Goal: Task Accomplishment & Management: Use online tool/utility

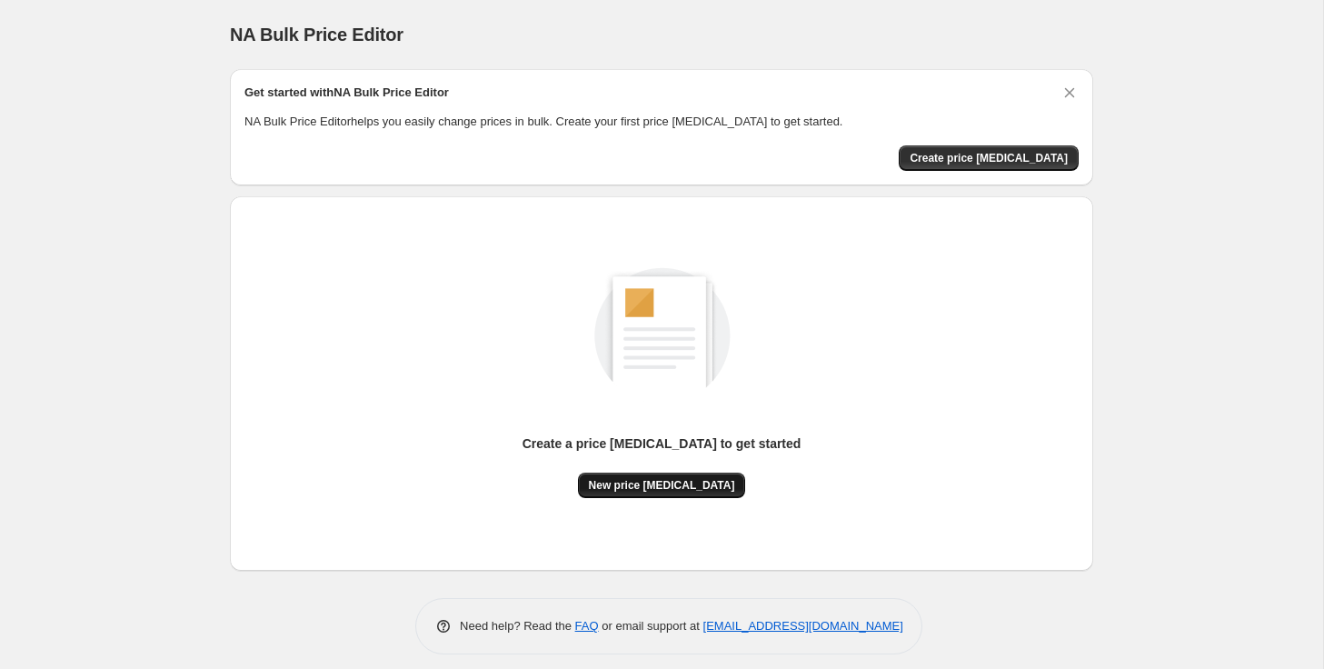
click at [666, 488] on span "New price [MEDICAL_DATA]" at bounding box center [662, 485] width 146 height 15
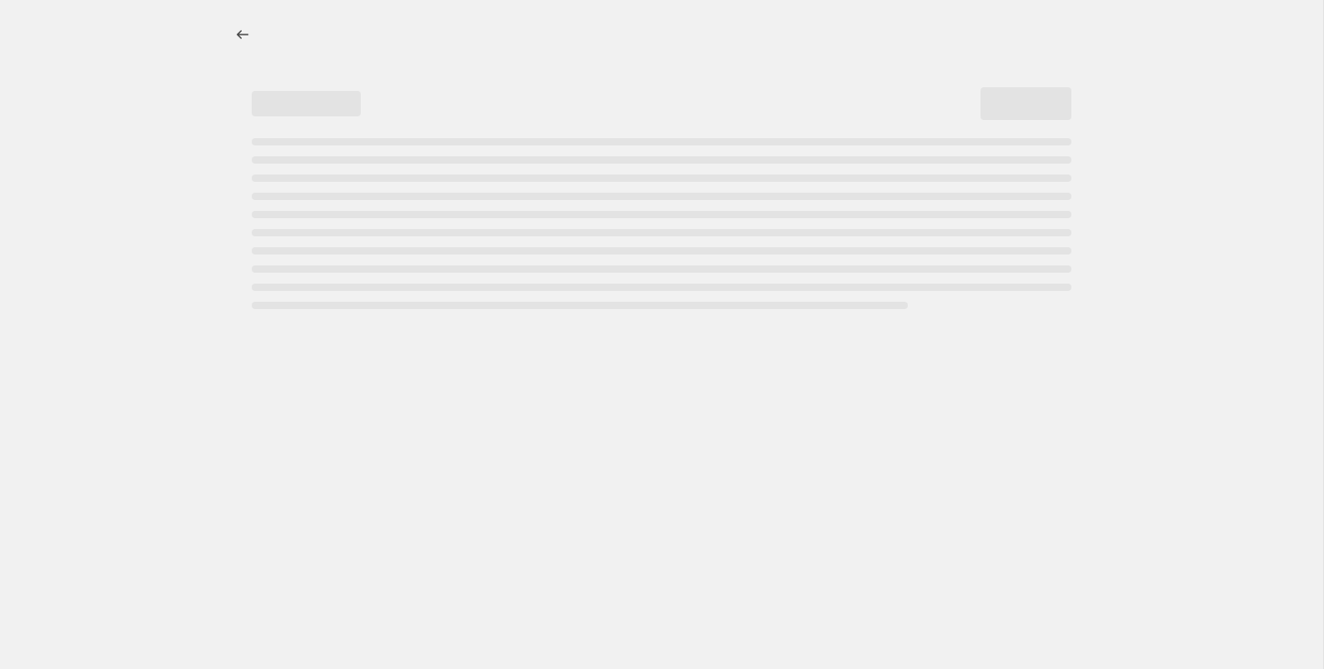
select select "percentage"
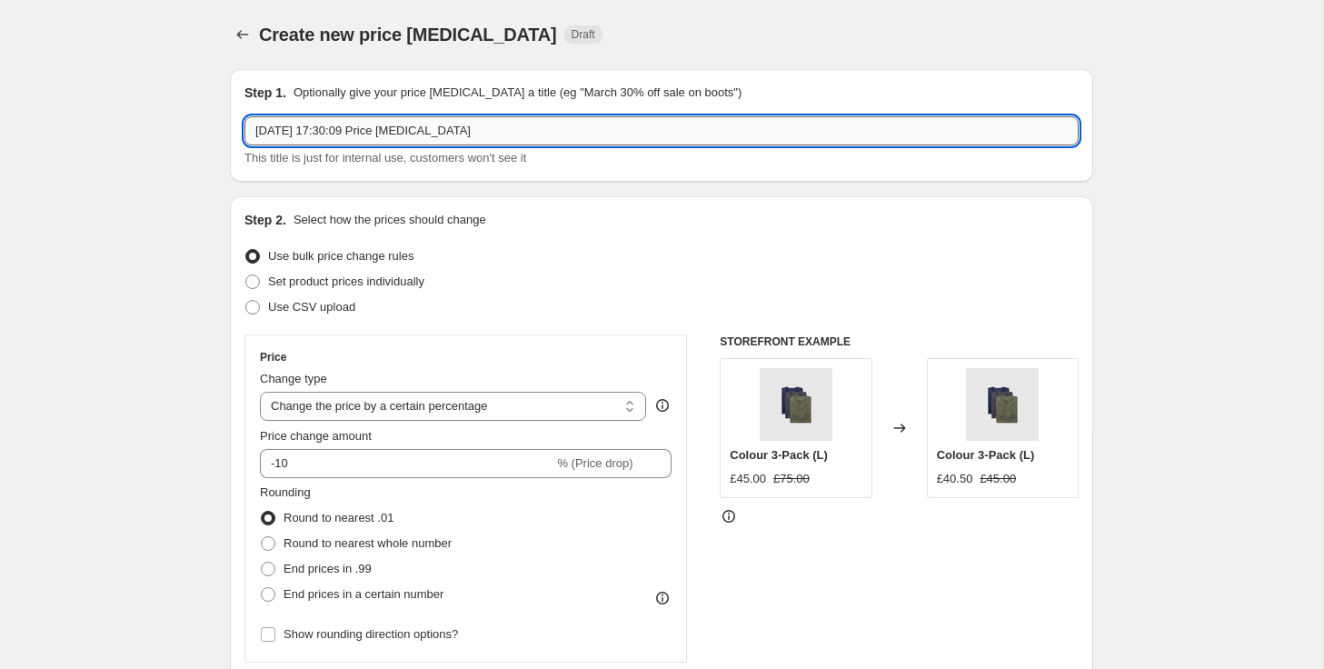
click at [585, 133] on input "[DATE] 17:30:09 Price [MEDICAL_DATA]" at bounding box center [661, 130] width 834 height 29
type input "[DATE] - Warehouse Sale"
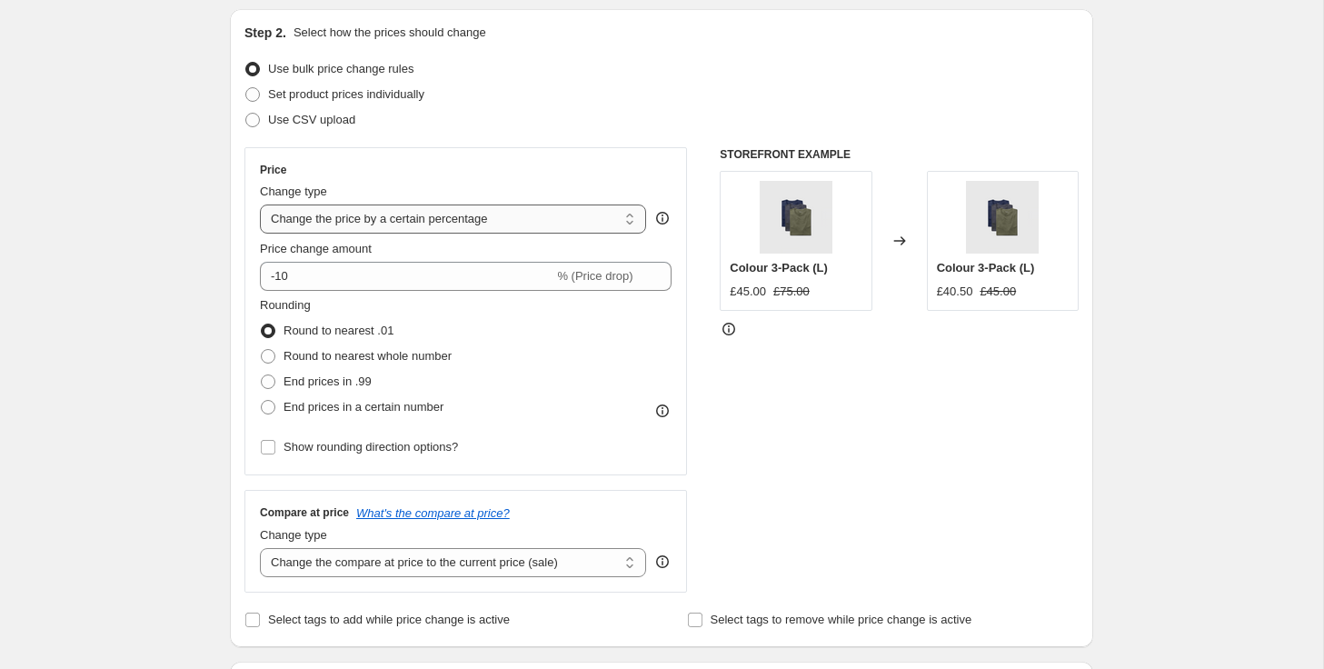
scroll to position [184, 0]
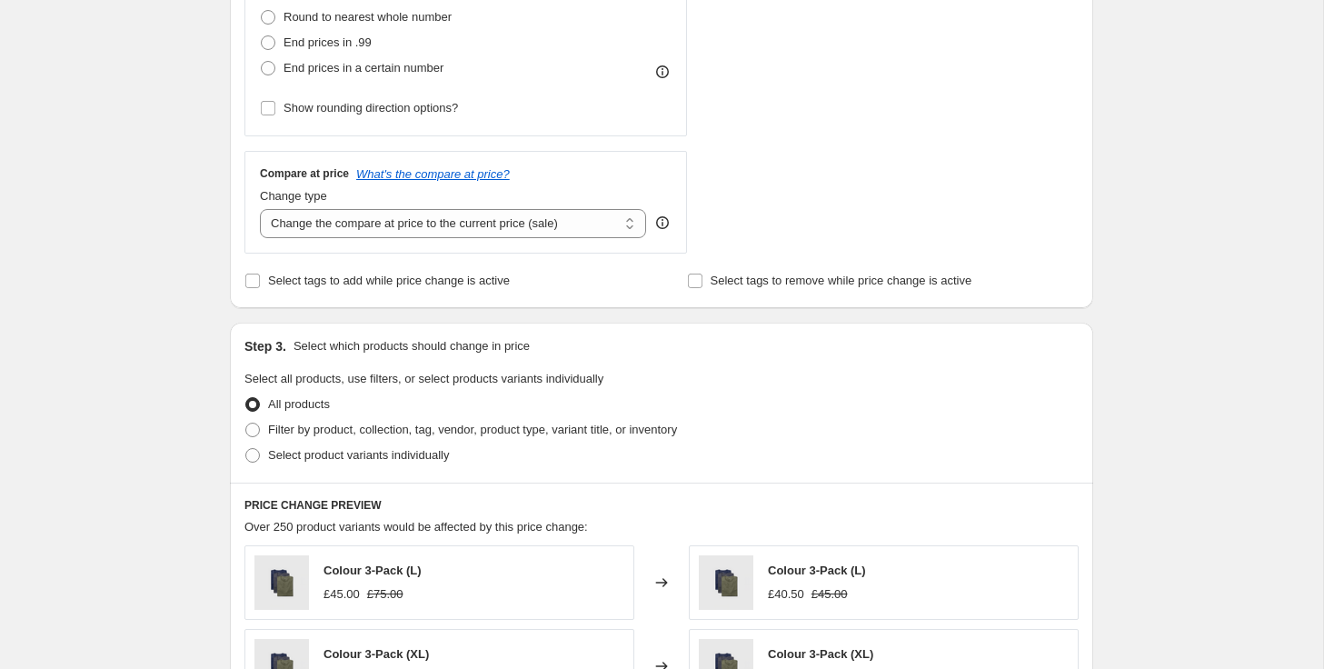
scroll to position [527, 0]
click at [255, 430] on span at bounding box center [252, 429] width 15 height 15
click at [246, 422] on input "Filter by product, collection, tag, vendor, product type, variant title, or inv…" at bounding box center [245, 422] width 1 height 1
radio input "true"
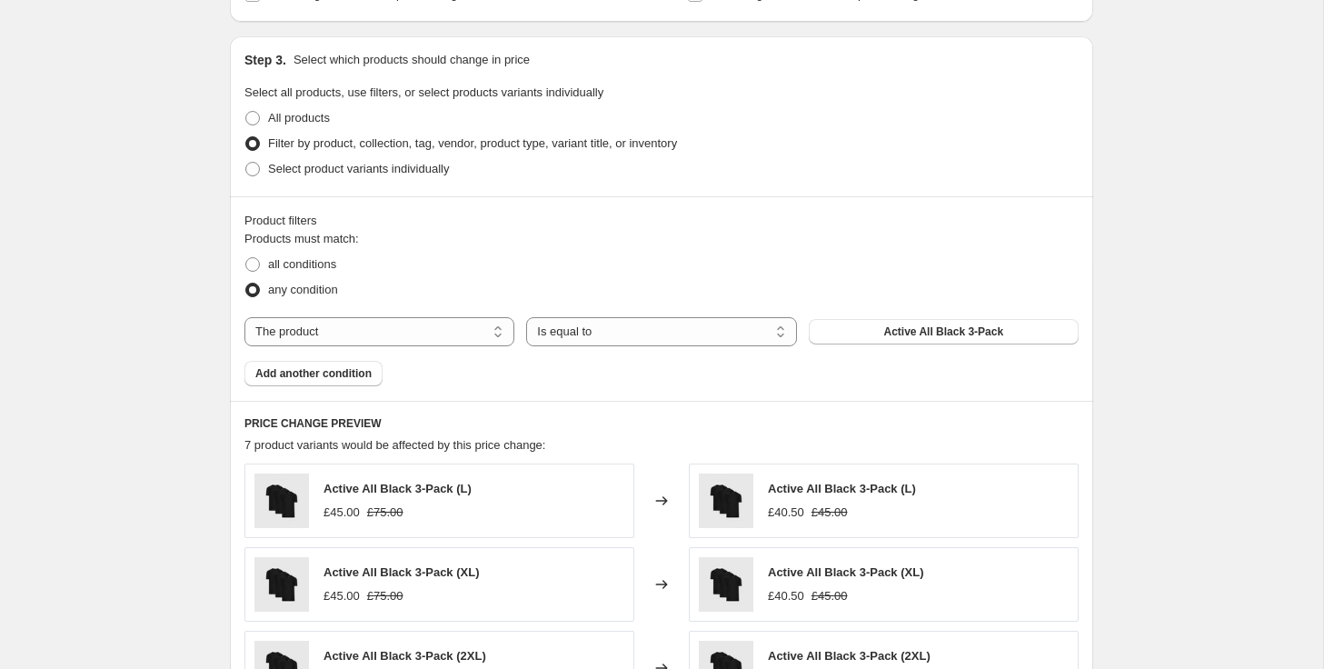
scroll to position [814, 0]
click at [595, 329] on select "Is equal to Is not equal to" at bounding box center [661, 329] width 270 height 29
click at [407, 330] on select "The product The product's collection The product's tag The product's vendor The…" at bounding box center [379, 329] width 270 height 29
select select "collection"
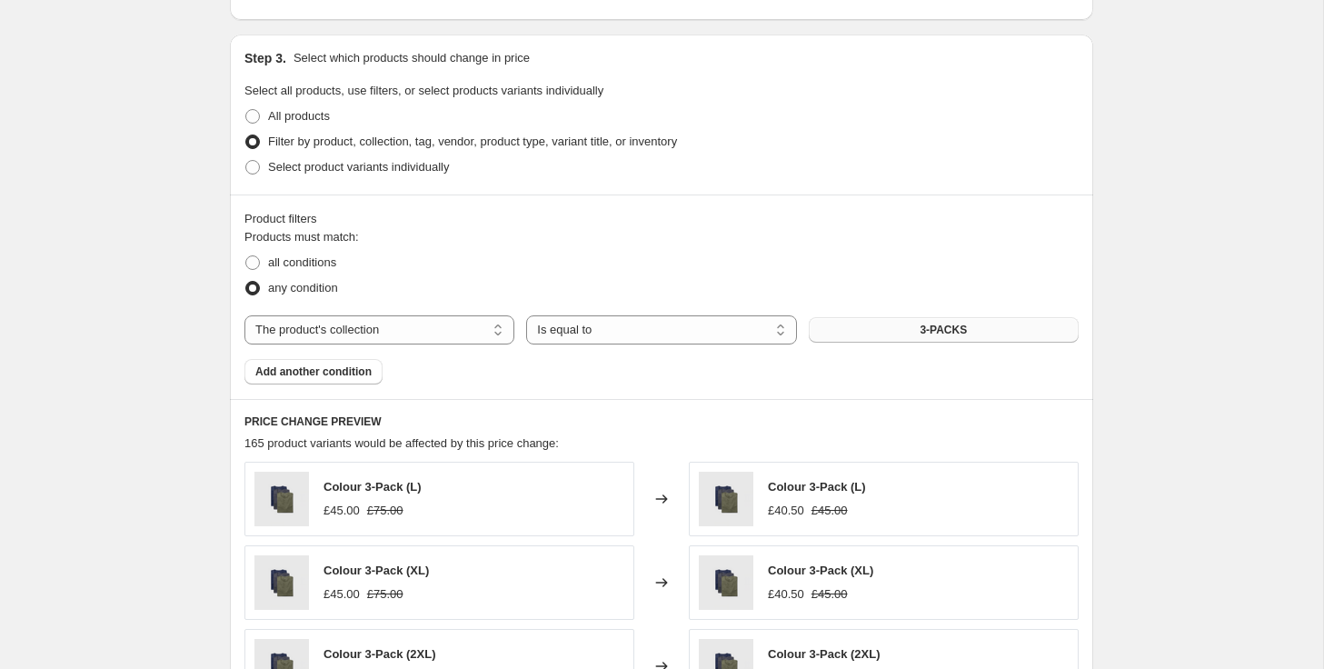
click at [860, 323] on button "3-PACKS" at bounding box center [944, 329] width 270 height 25
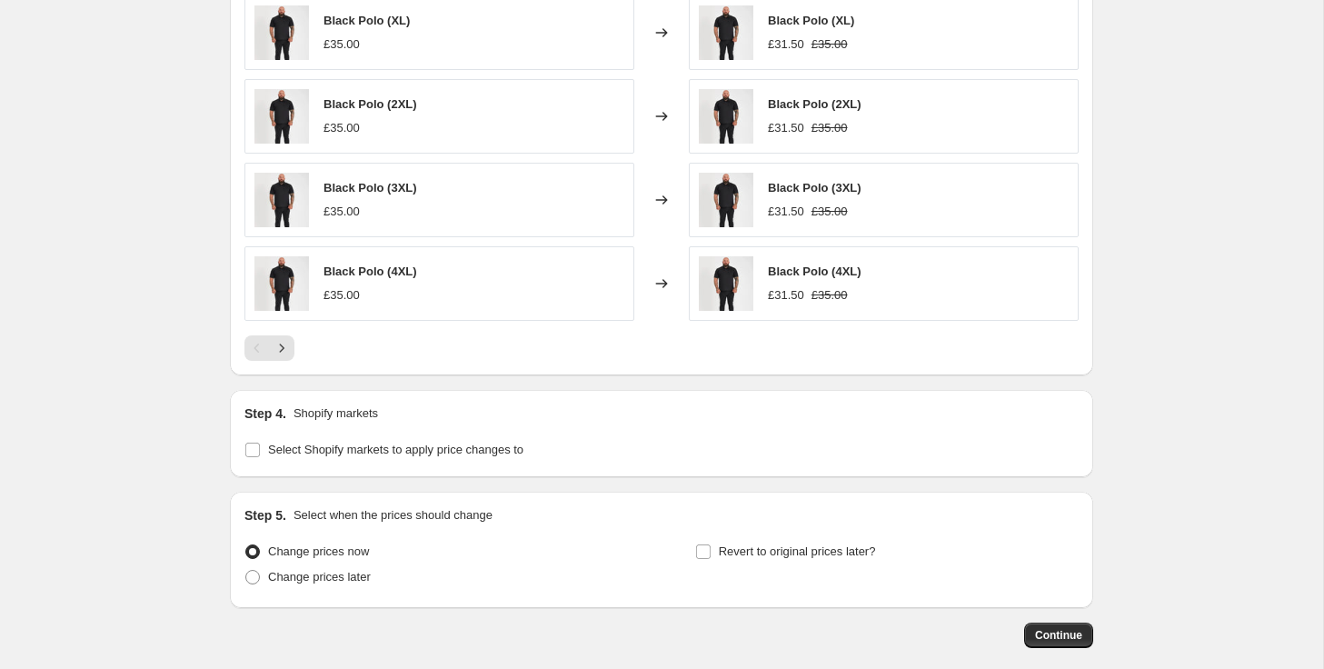
scroll to position [1454, 0]
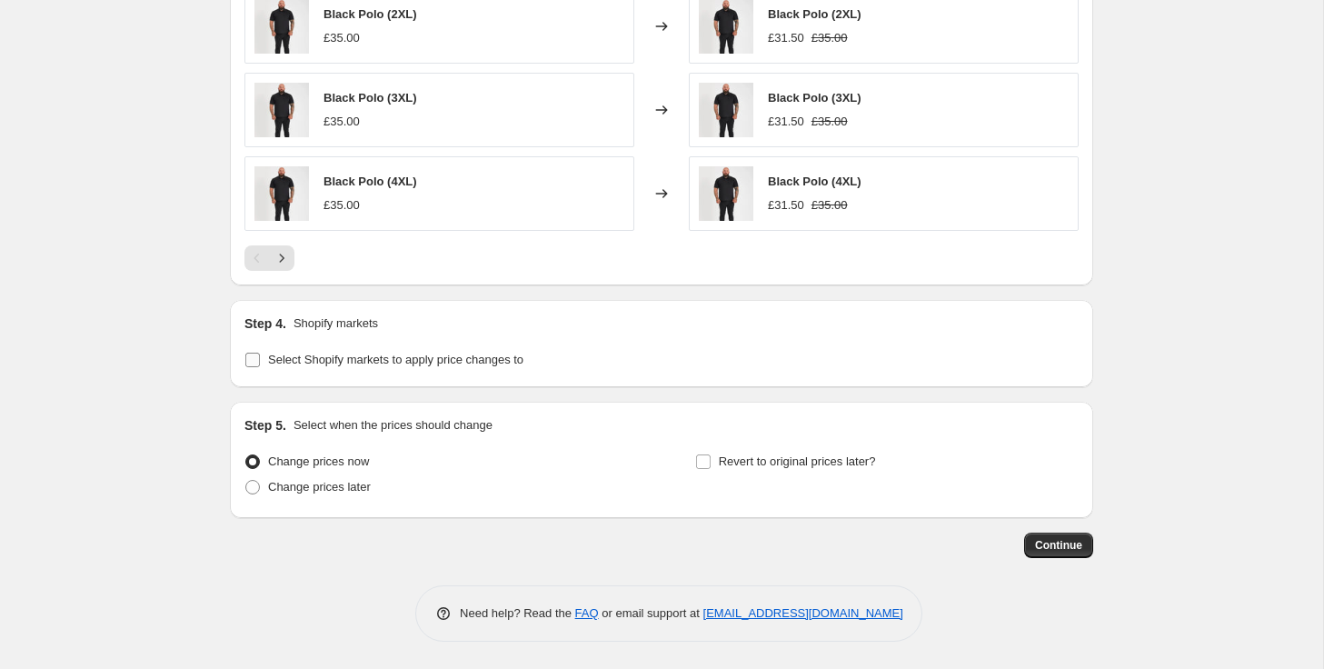
click at [250, 363] on input "Select Shopify markets to apply price changes to" at bounding box center [252, 360] width 15 height 15
checkbox input "true"
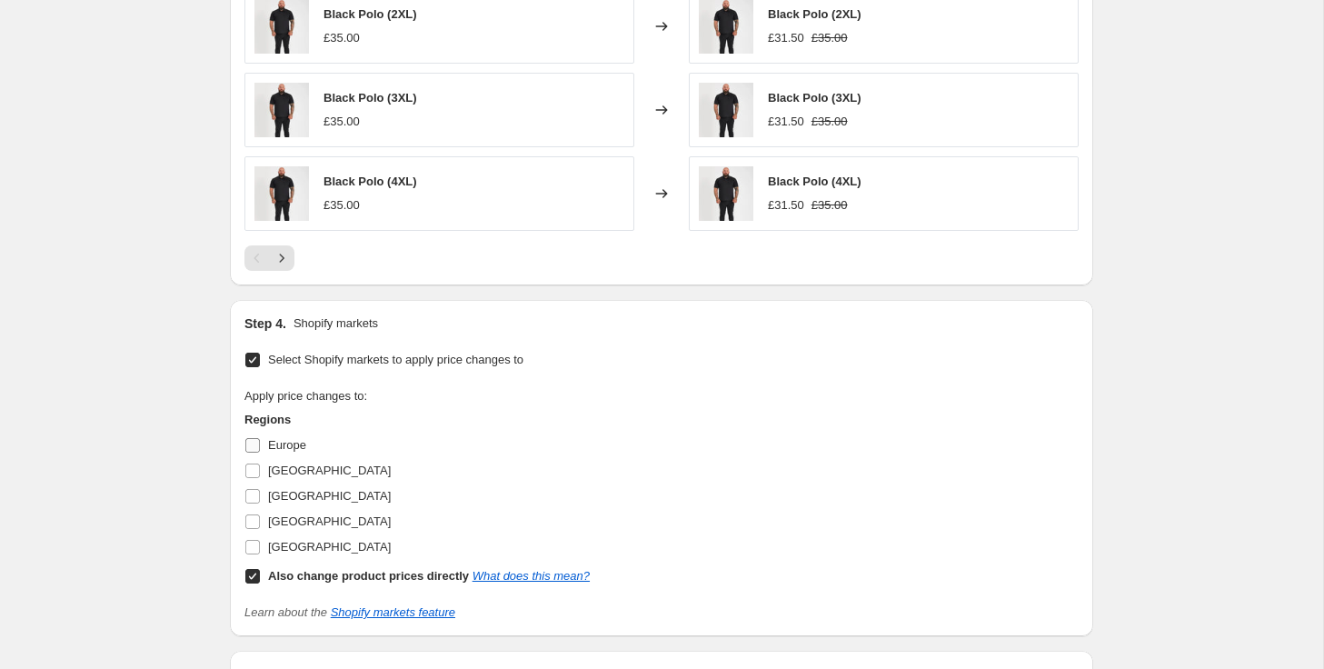
drag, startPoint x: 253, startPoint y: 441, endPoint x: 253, endPoint y: 458, distance: 17.3
click at [253, 442] on input "Europe" at bounding box center [252, 445] width 15 height 15
checkbox input "true"
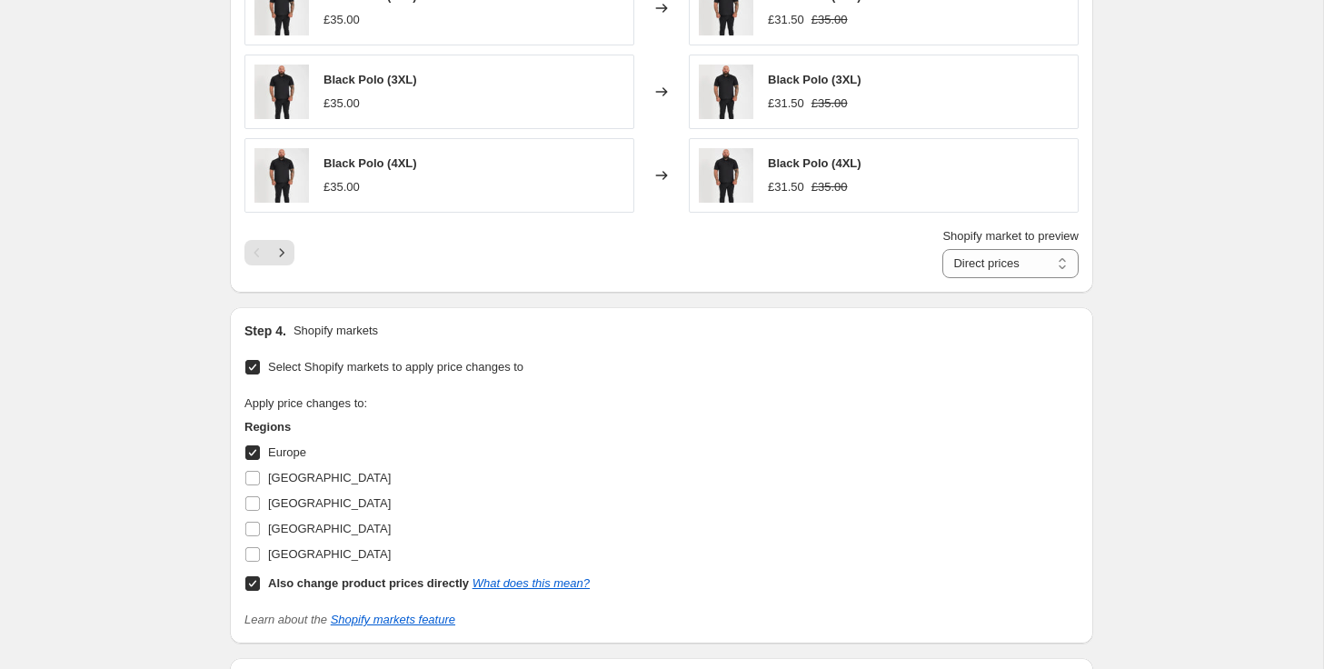
scroll to position [1489, 0]
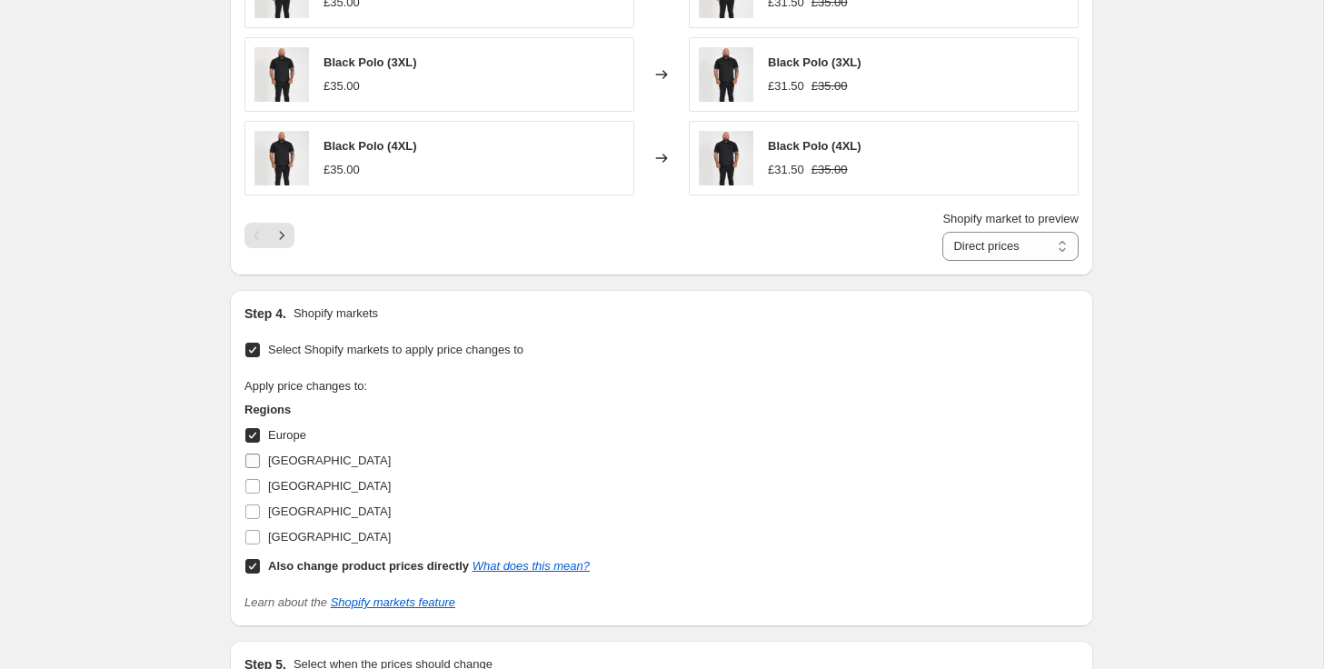
click at [249, 460] on input "Germany" at bounding box center [252, 460] width 15 height 15
checkbox input "true"
drag, startPoint x: 253, startPoint y: 487, endPoint x: 254, endPoint y: 509, distance: 21.8
click at [253, 489] on input "Ireland" at bounding box center [252, 486] width 15 height 15
checkbox input "true"
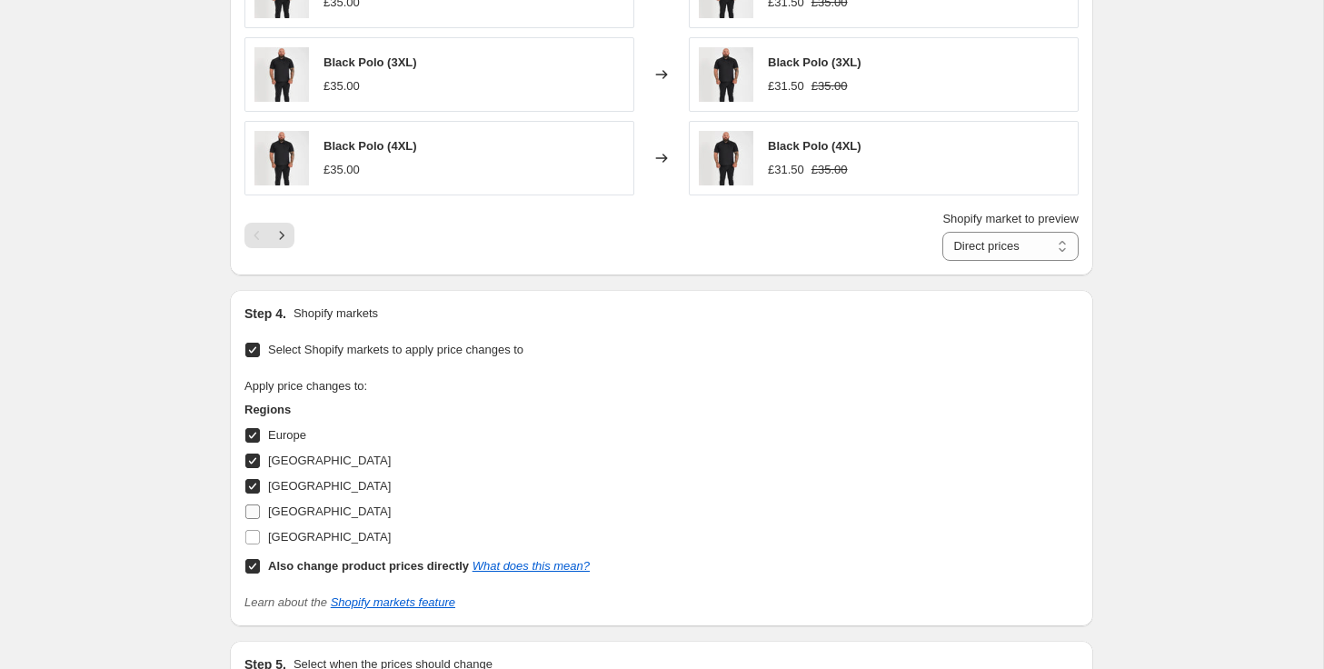
click at [255, 514] on input "North America" at bounding box center [252, 511] width 15 height 15
checkbox input "true"
click at [253, 542] on input "United Kingdom" at bounding box center [252, 537] width 15 height 15
checkbox input "true"
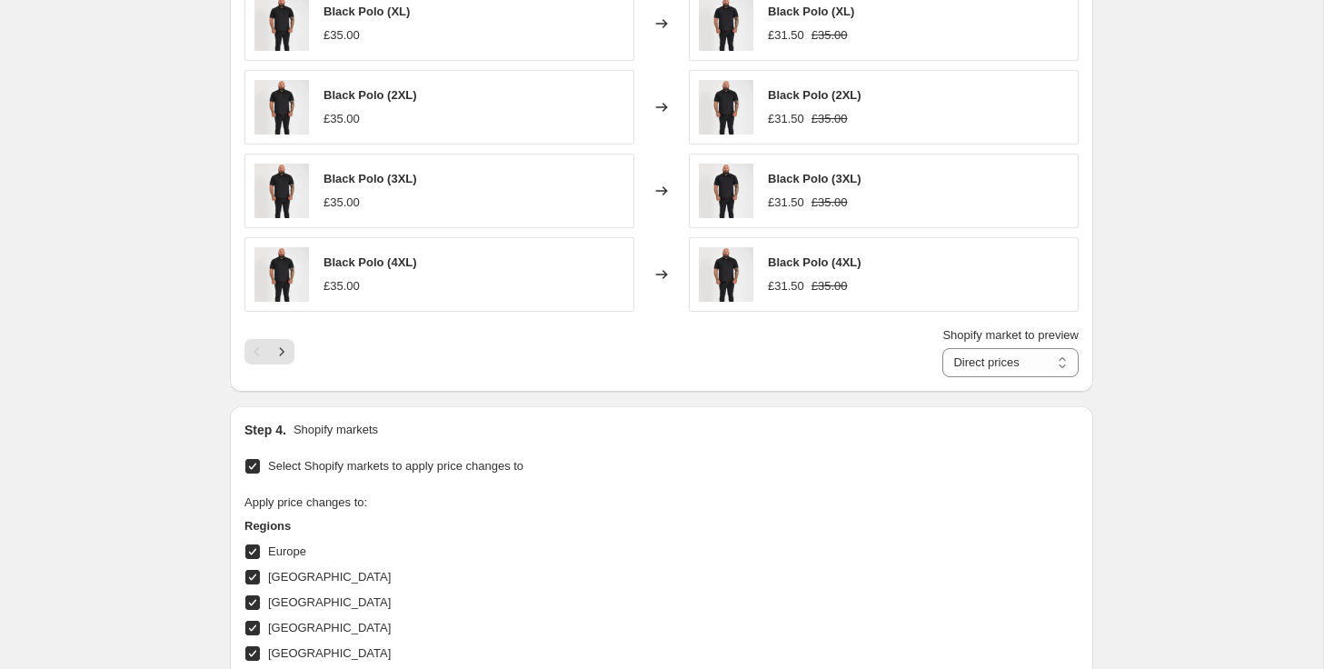
scroll to position [1317, 0]
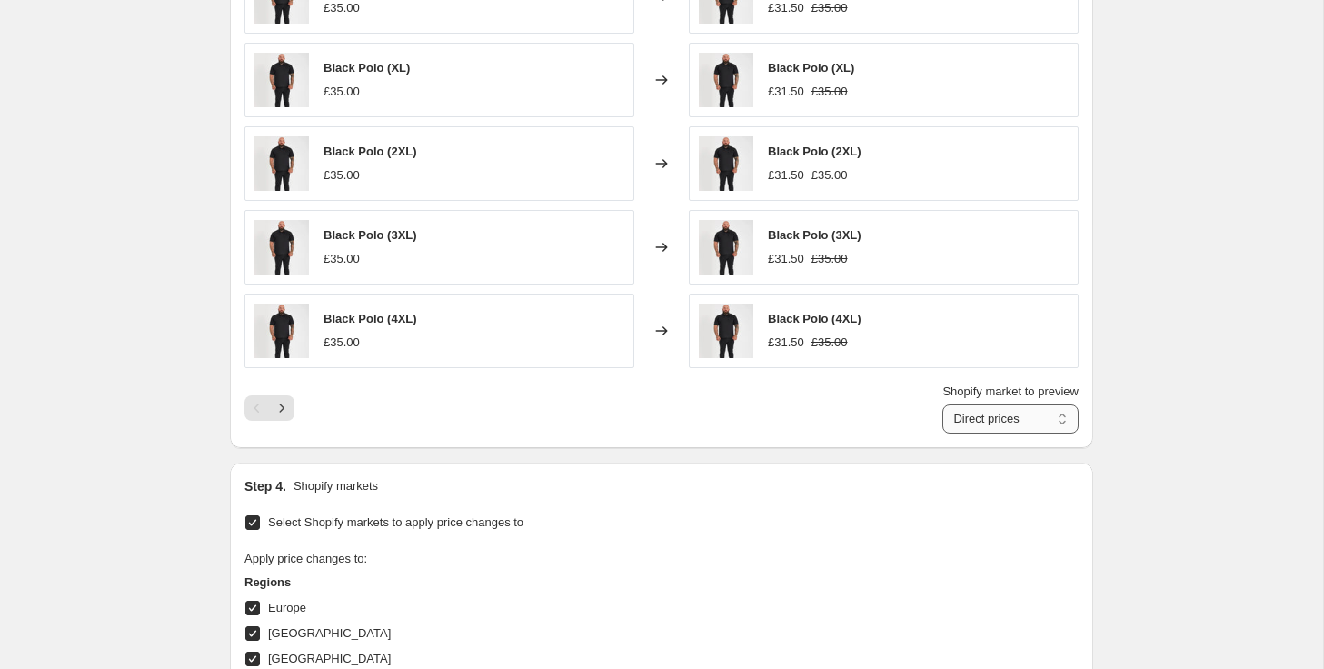
click at [980, 422] on select "Direct prices Europe Germany Ireland North America United Kingdom" at bounding box center [1010, 418] width 136 height 29
click at [942, 404] on select "Direct prices Europe Germany Ireland North America United Kingdom" at bounding box center [1010, 418] width 136 height 29
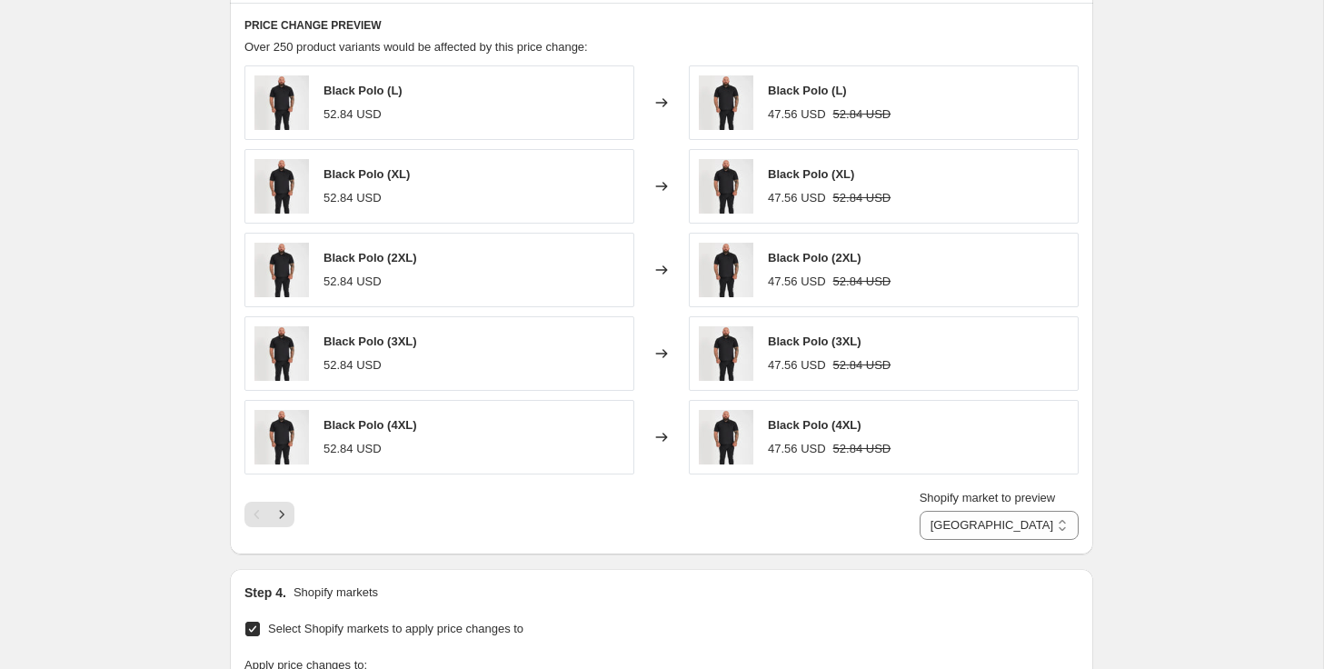
scroll to position [1207, 0]
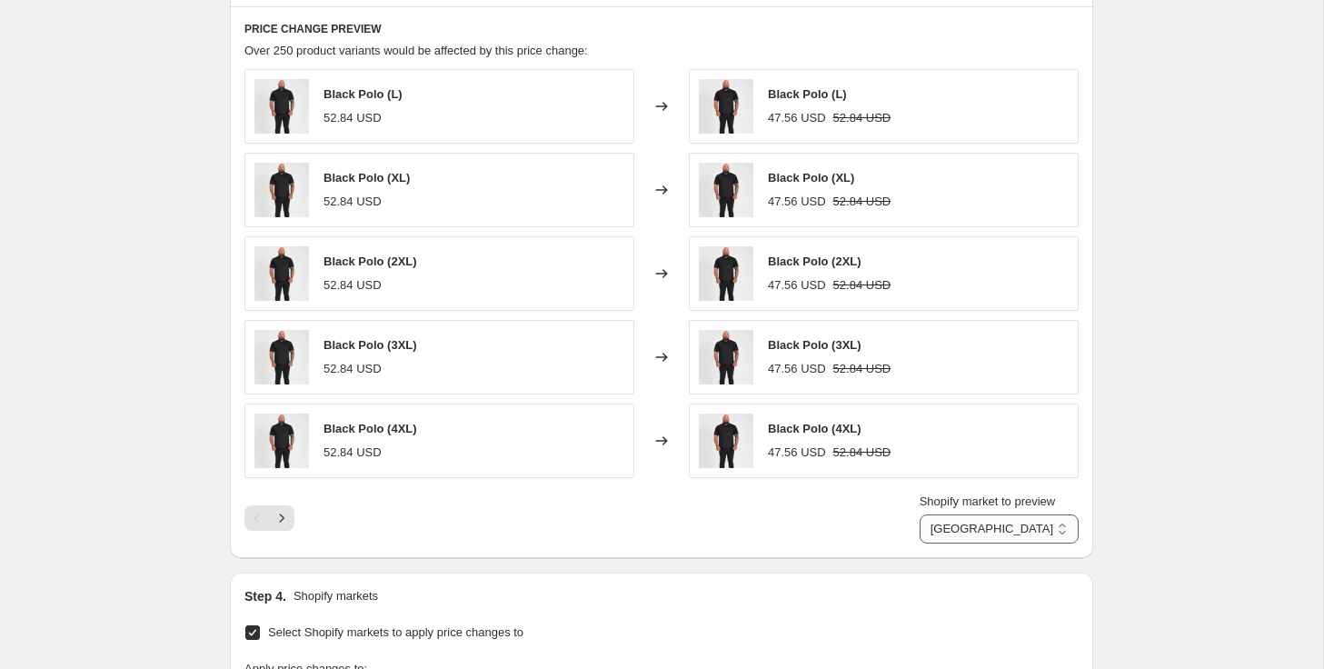
click at [964, 520] on select "Direct prices Europe Germany Ireland North America United Kingdom" at bounding box center [999, 528] width 159 height 29
select select "74920198448"
click at [933, 514] on select "Direct prices Europe Germany Ireland North America United Kingdom" at bounding box center [999, 528] width 159 height 29
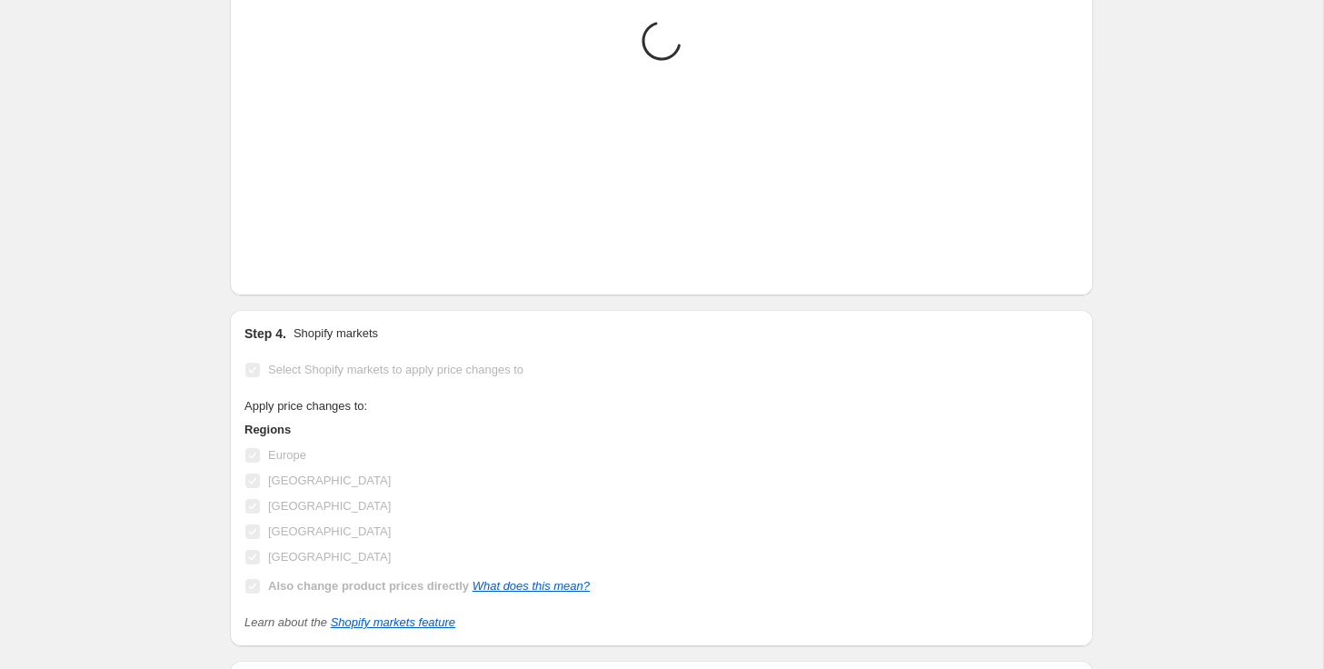
scroll to position [1471, 0]
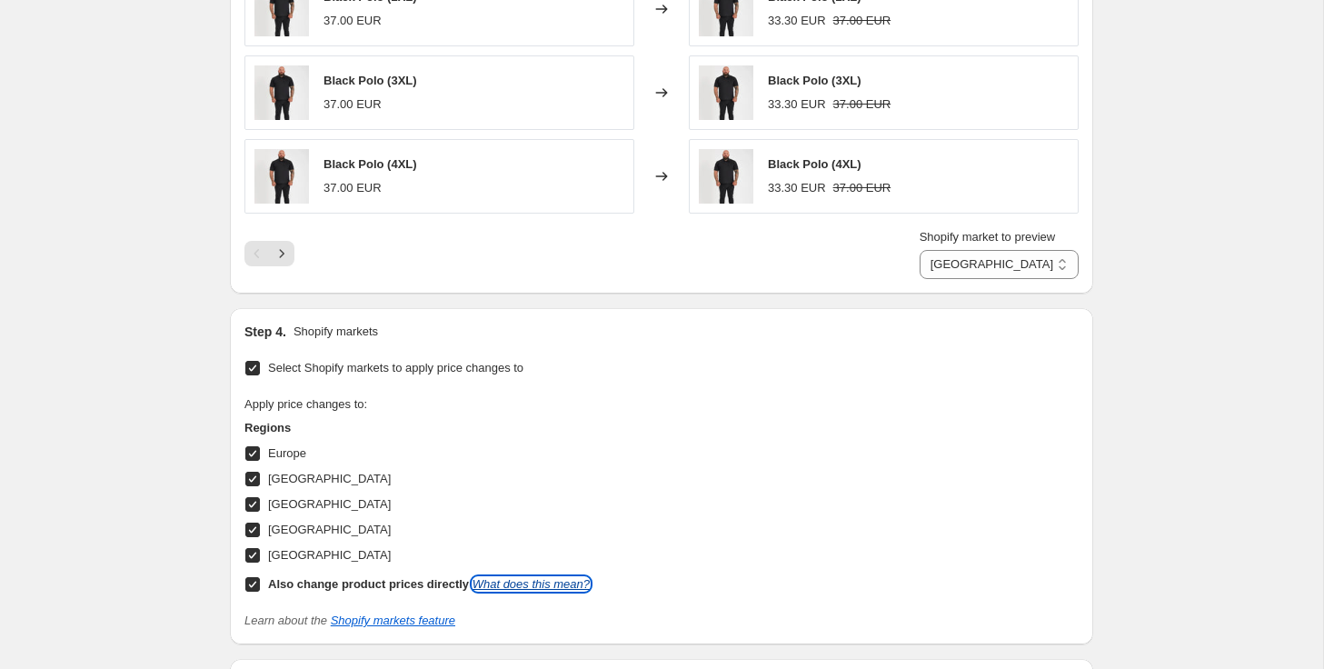
click at [541, 583] on link "What does this mean?" at bounding box center [530, 584] width 117 height 14
click at [257, 373] on input "Select Shopify markets to apply price changes to" at bounding box center [252, 368] width 15 height 15
checkbox input "false"
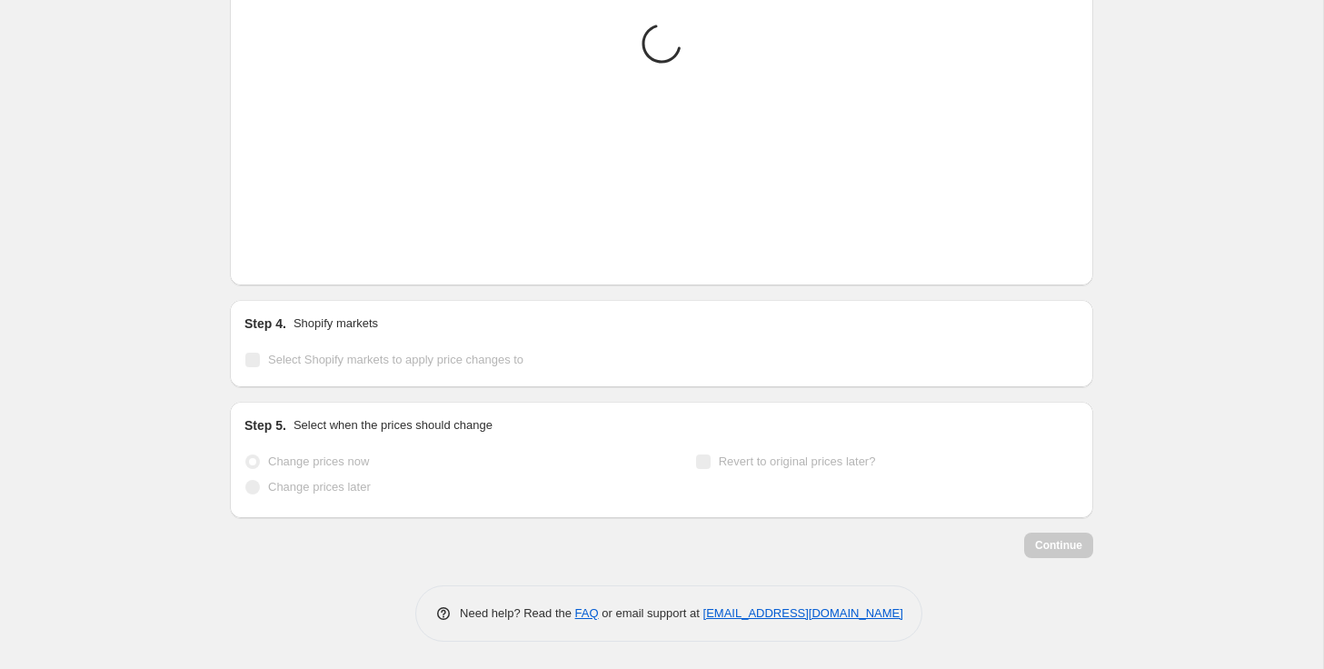
scroll to position [1454, 0]
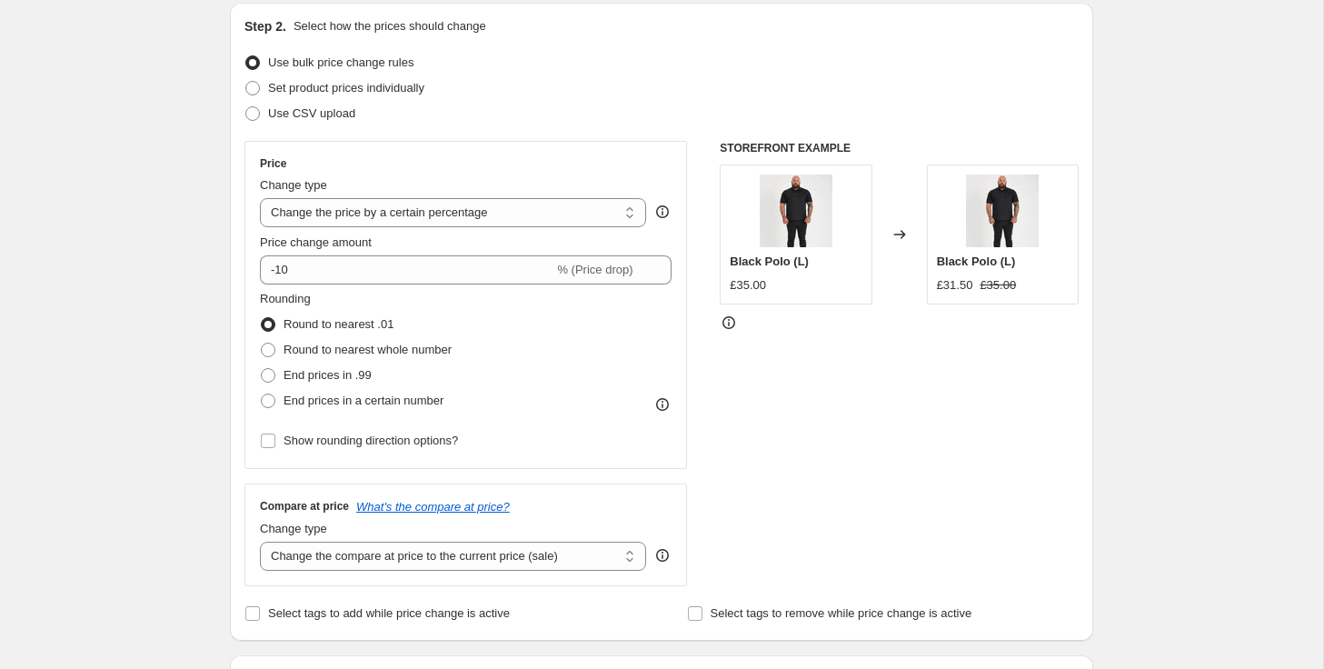
scroll to position [185, 0]
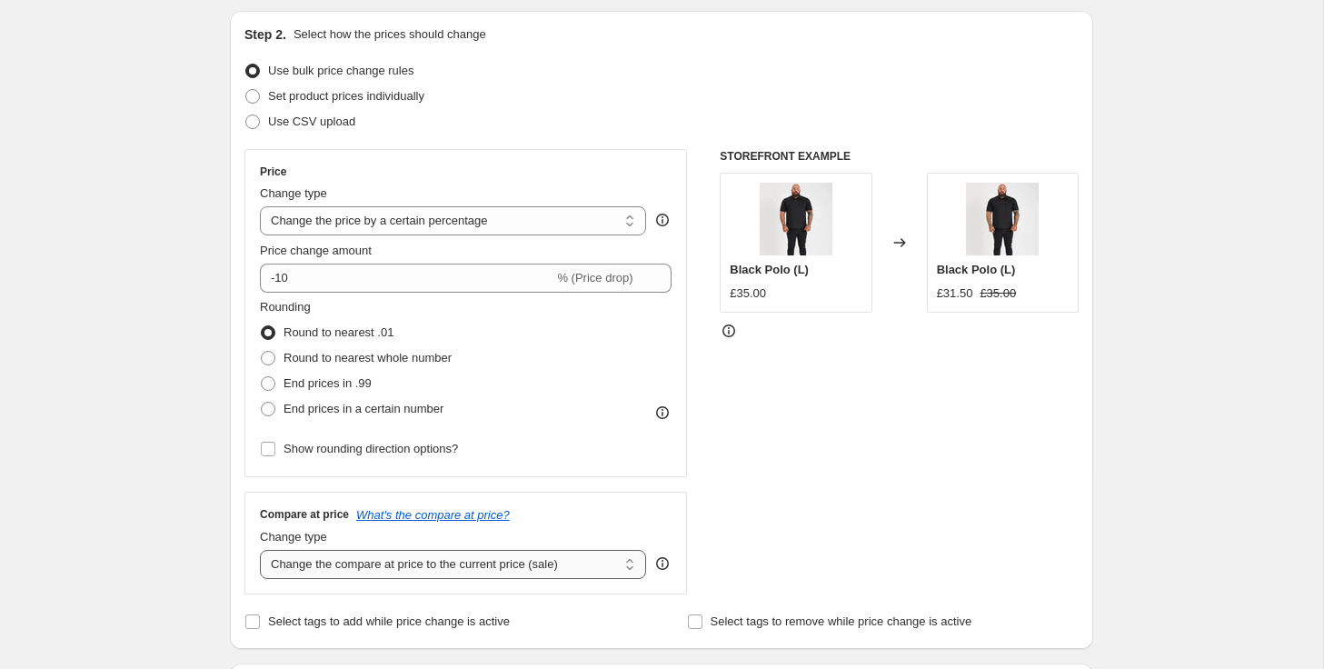
click at [543, 570] on select "Change the compare at price to the current price (sale) Change the compare at p…" at bounding box center [453, 564] width 386 height 29
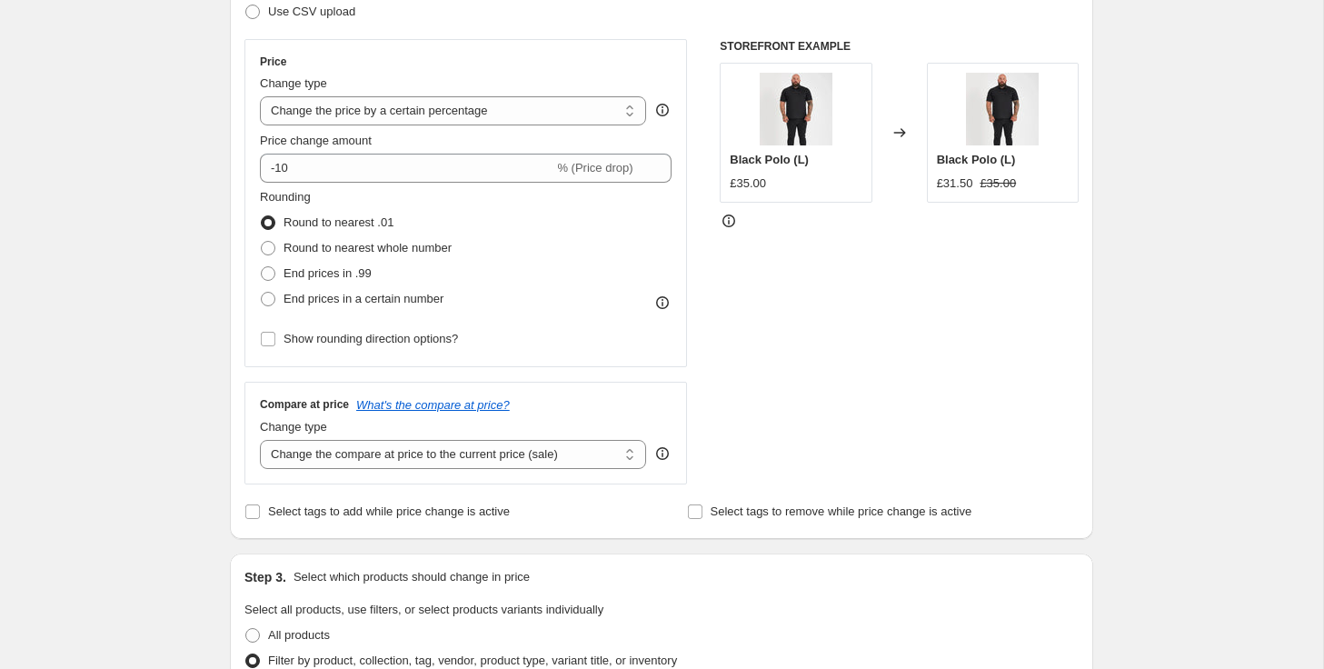
scroll to position [299, 0]
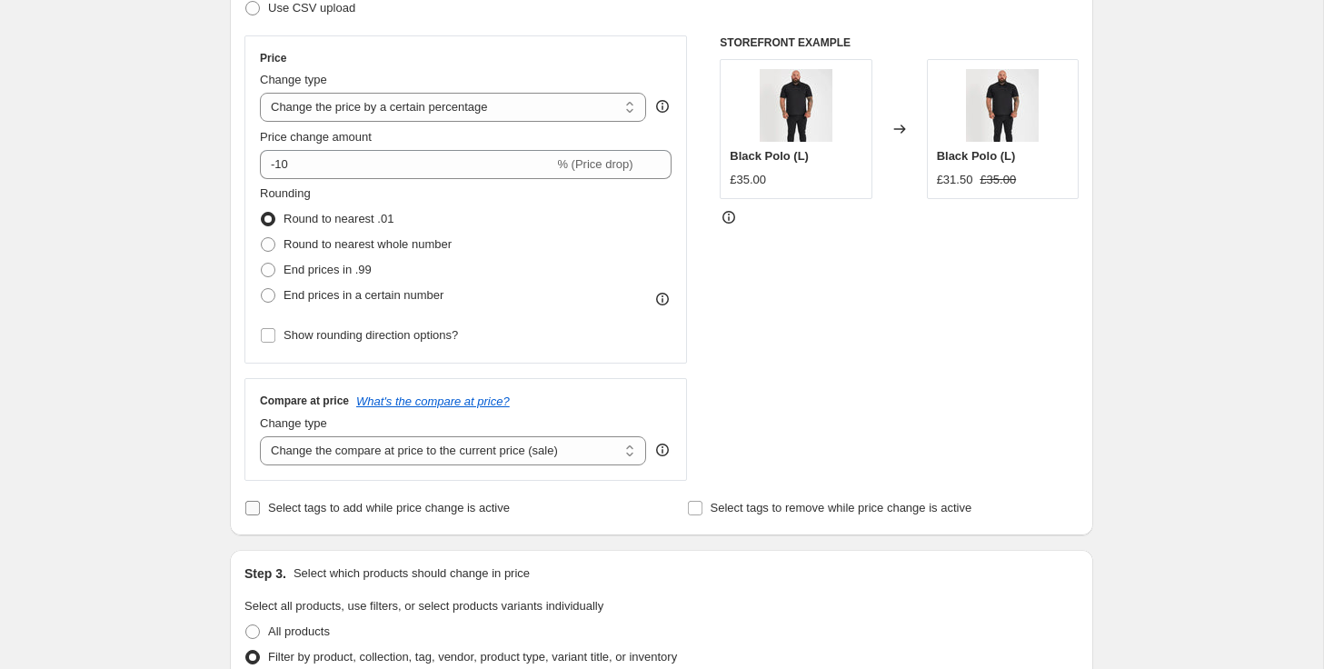
click at [258, 507] on input "Select tags to add while price change is active" at bounding box center [252, 508] width 15 height 15
checkbox input "true"
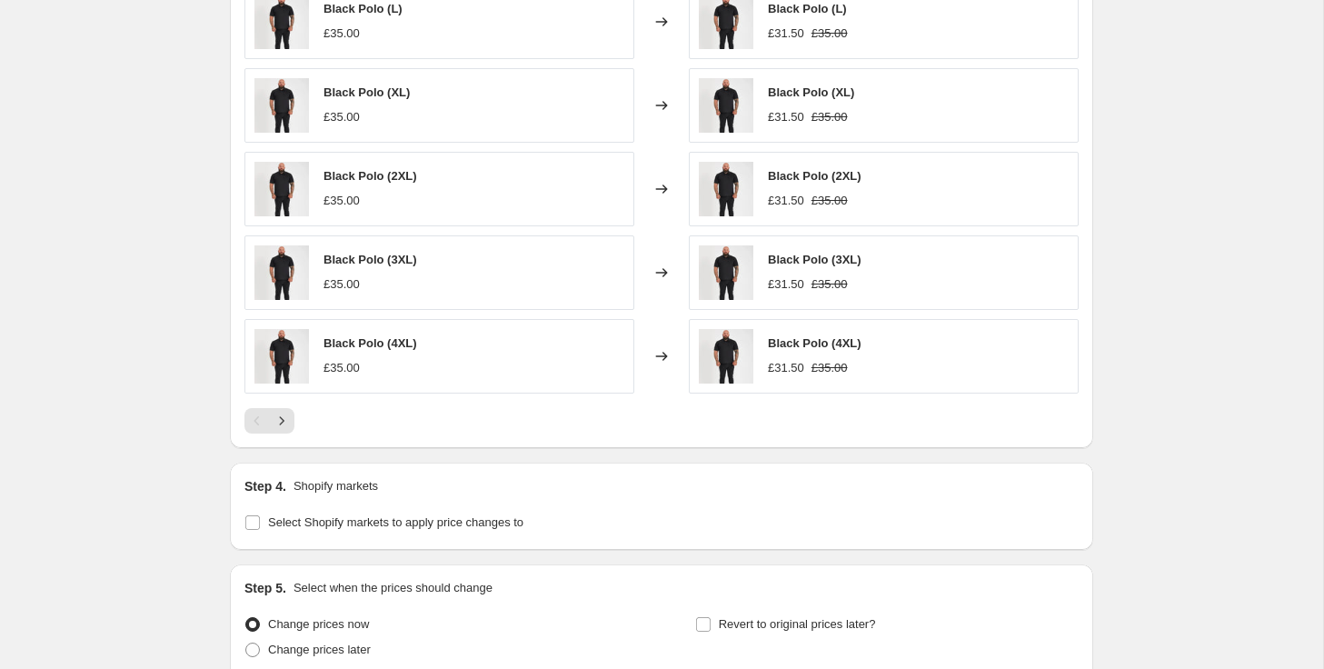
scroll to position [1532, 0]
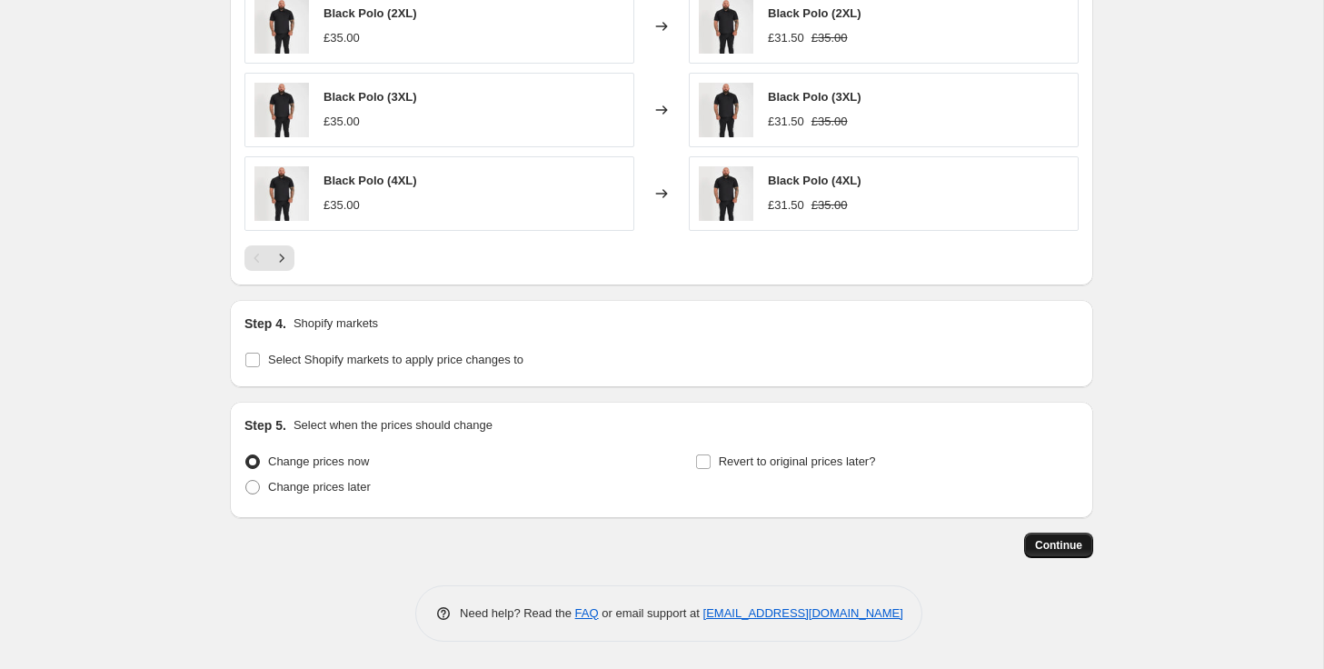
click at [1056, 543] on span "Continue" at bounding box center [1058, 545] width 47 height 15
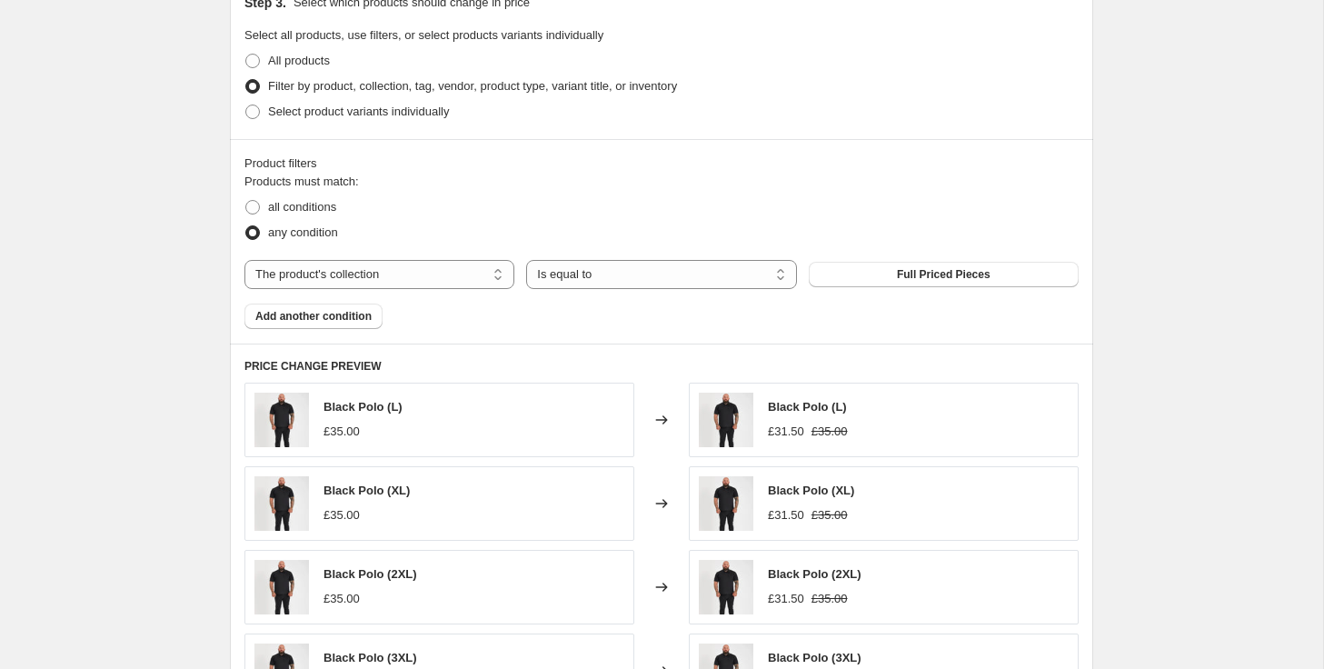
scroll to position [1060, 0]
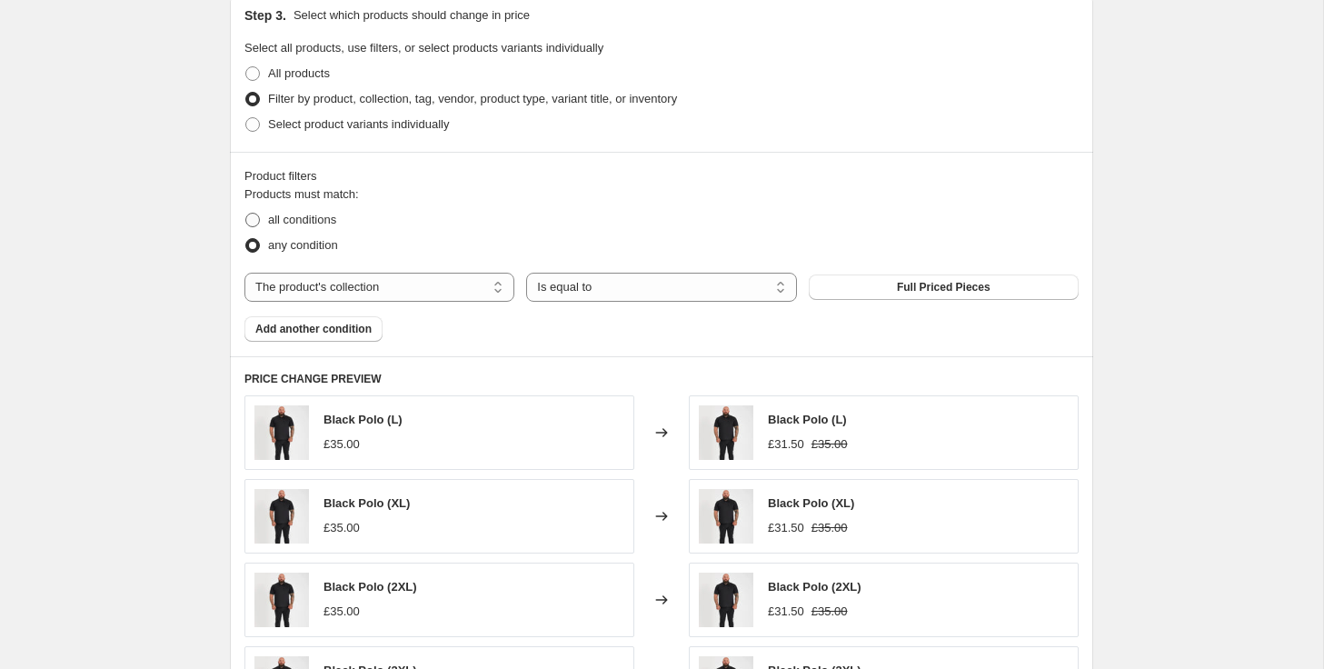
click at [249, 216] on span at bounding box center [252, 220] width 15 height 15
click at [246, 214] on input "all conditions" at bounding box center [245, 213] width 1 height 1
radio input "true"
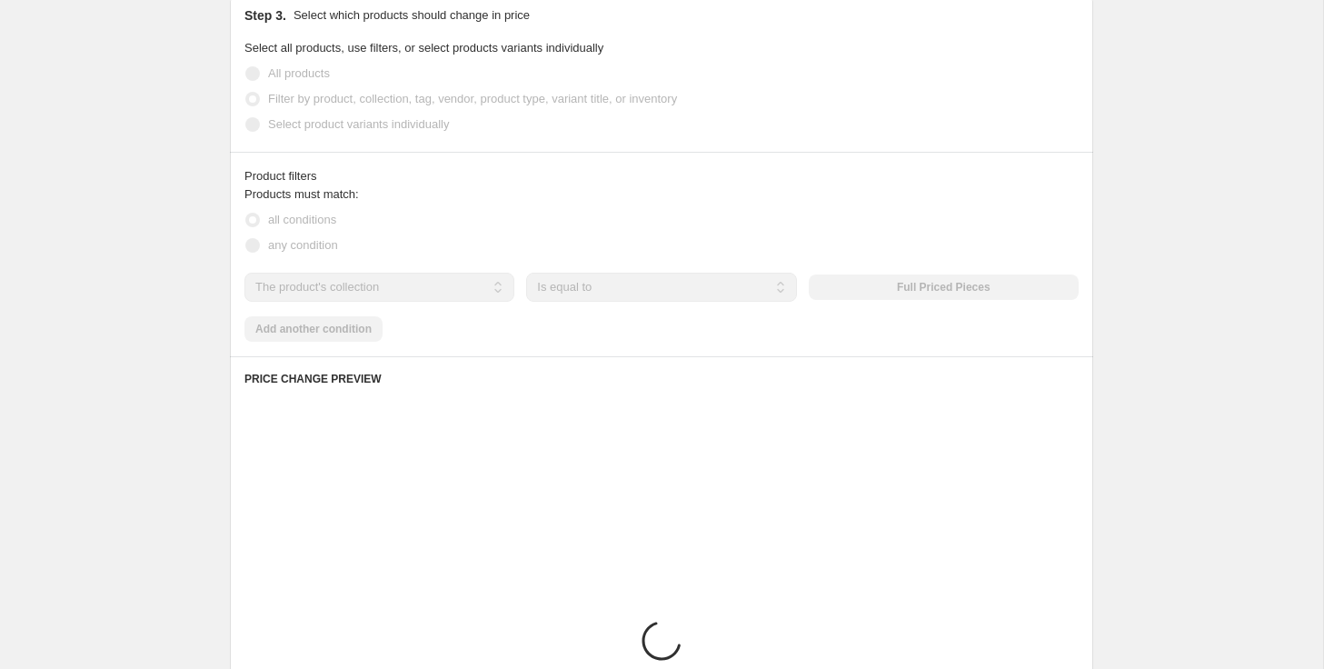
click at [212, 333] on div "Create new price change job. This page is ready Create new price change job Dra…" at bounding box center [661, 103] width 907 height 2326
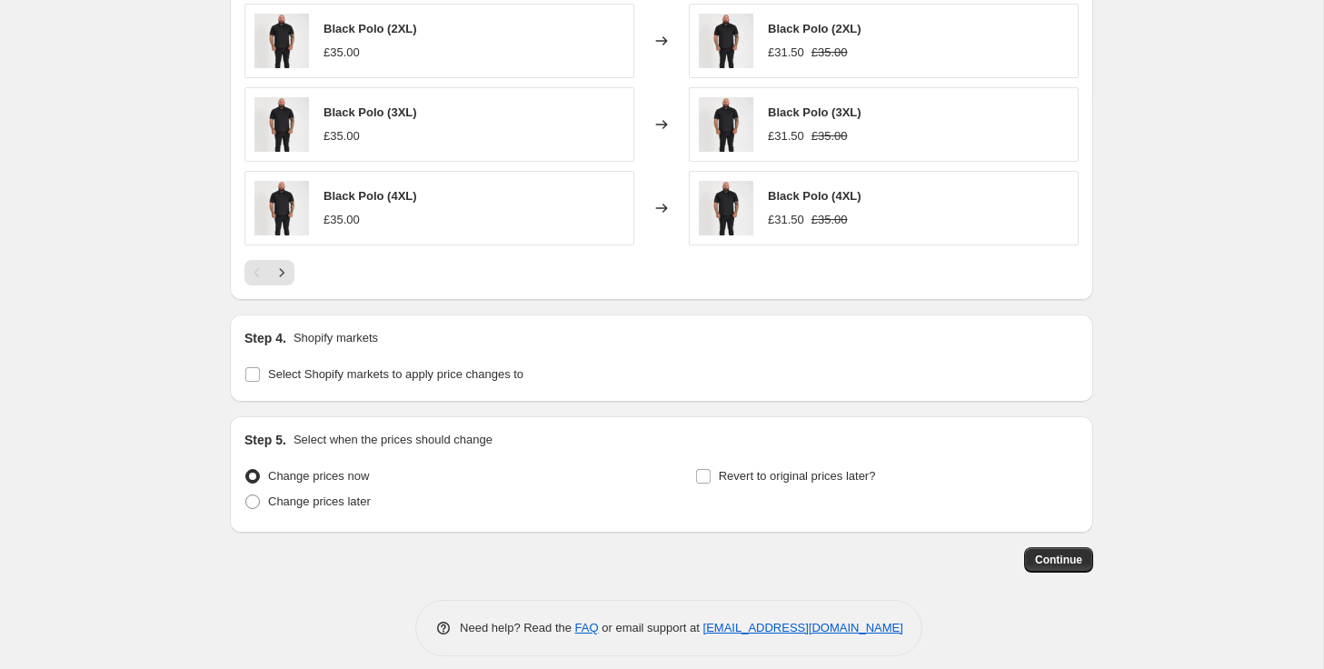
scroll to position [1556, 0]
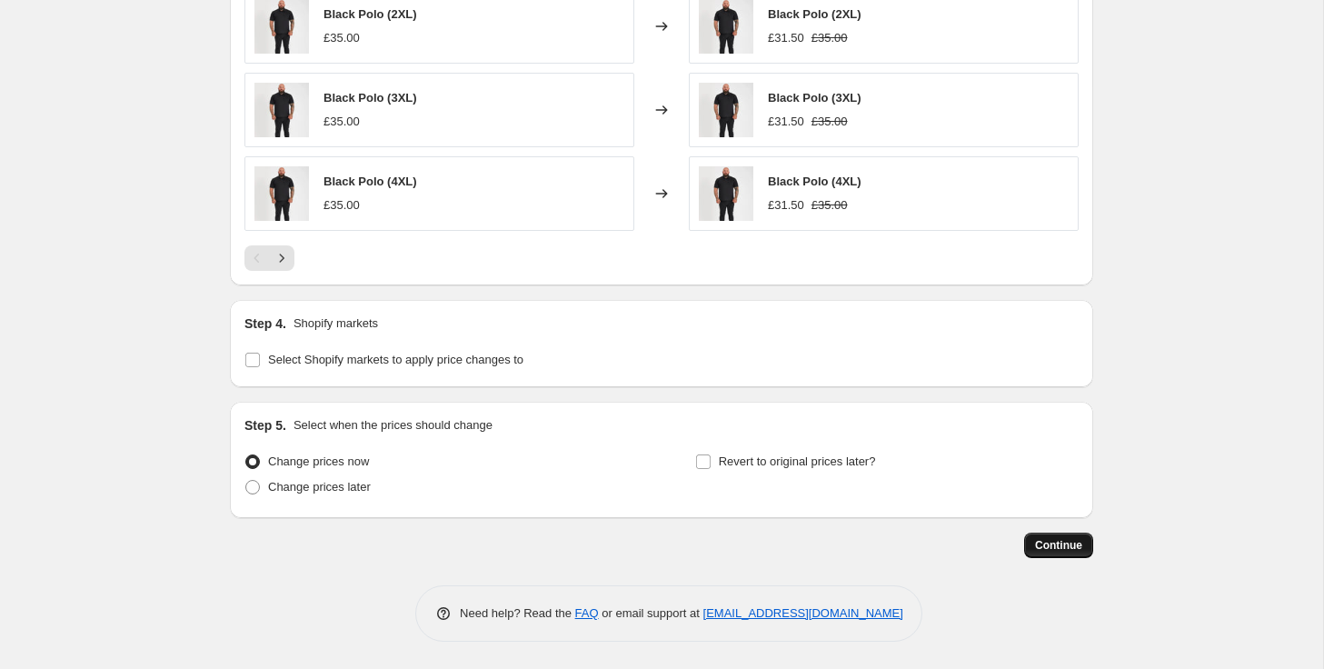
click at [1051, 552] on span "Continue" at bounding box center [1058, 545] width 47 height 15
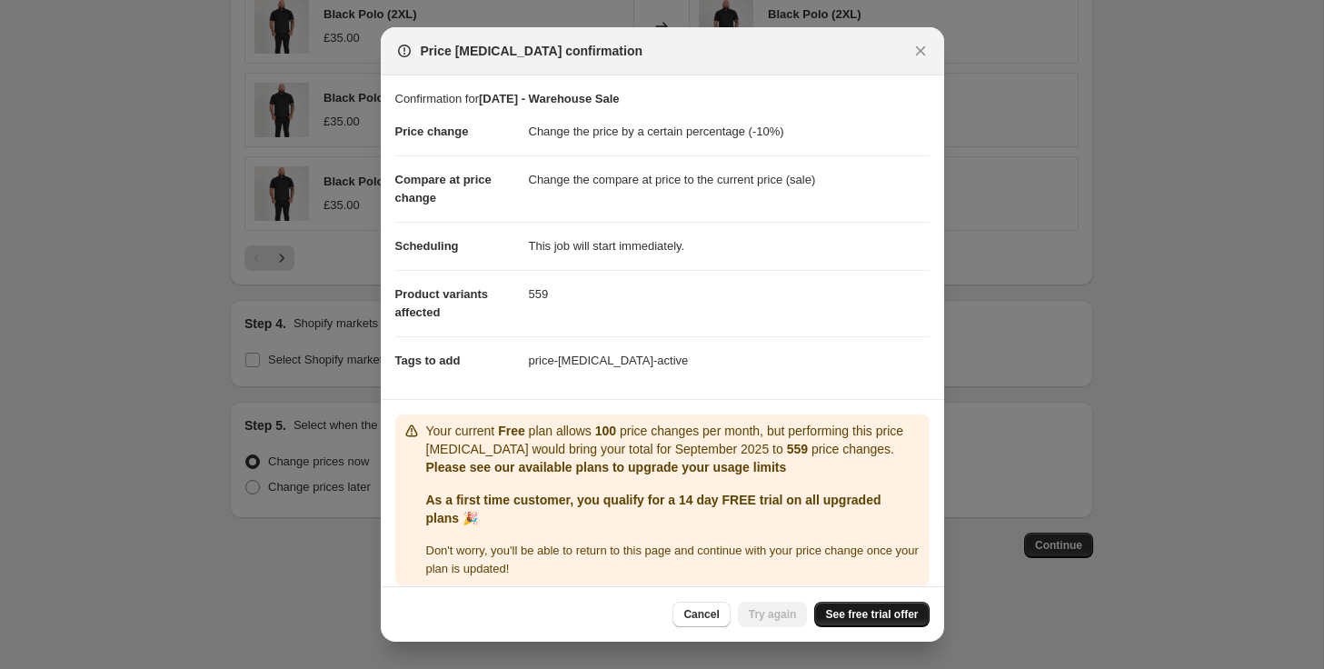
click at [880, 618] on span "See free trial offer" at bounding box center [871, 614] width 93 height 15
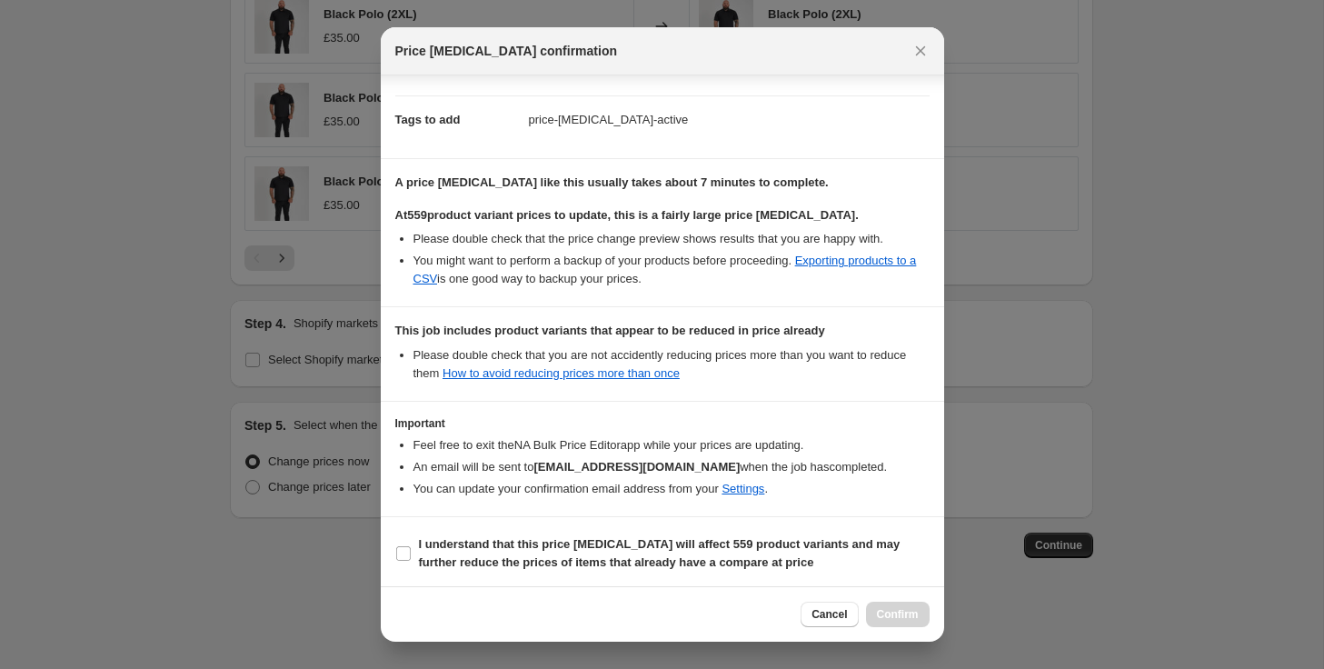
scroll to position [244, 0]
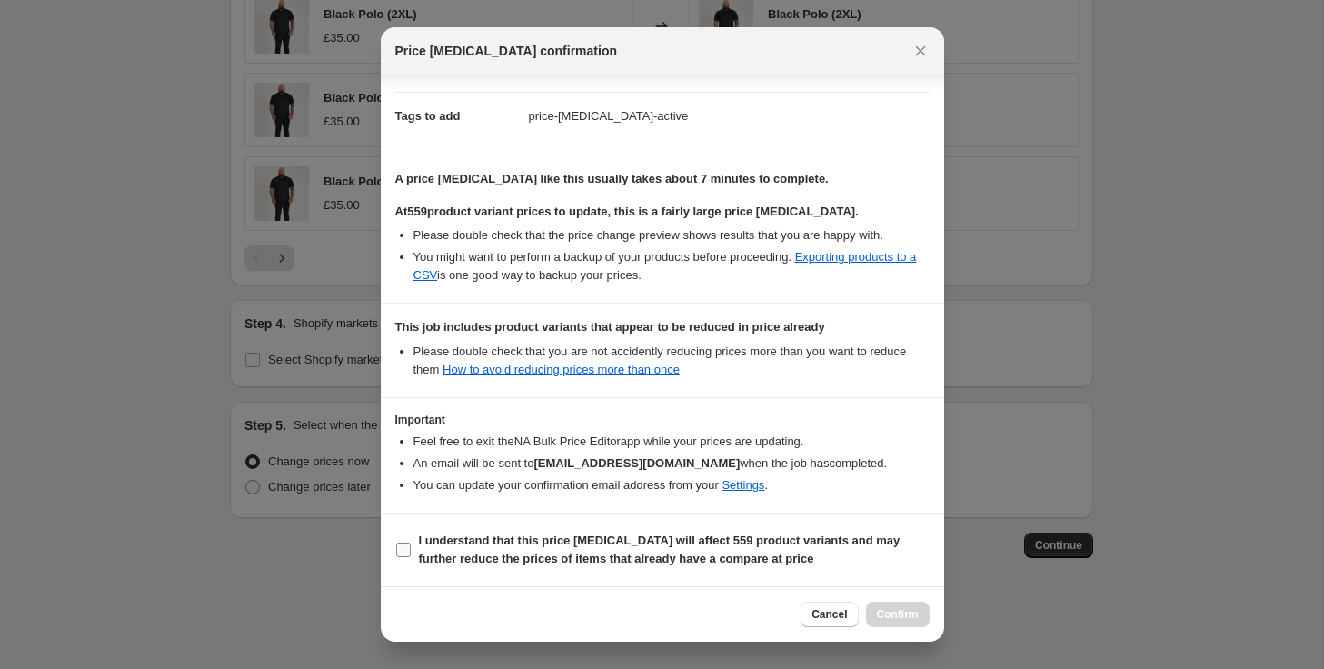
click at [408, 553] on input "I understand that this price change job will affect 559 product variants and ma…" at bounding box center [403, 549] width 15 height 15
checkbox input "true"
click at [900, 612] on span "Confirm" at bounding box center [898, 614] width 42 height 15
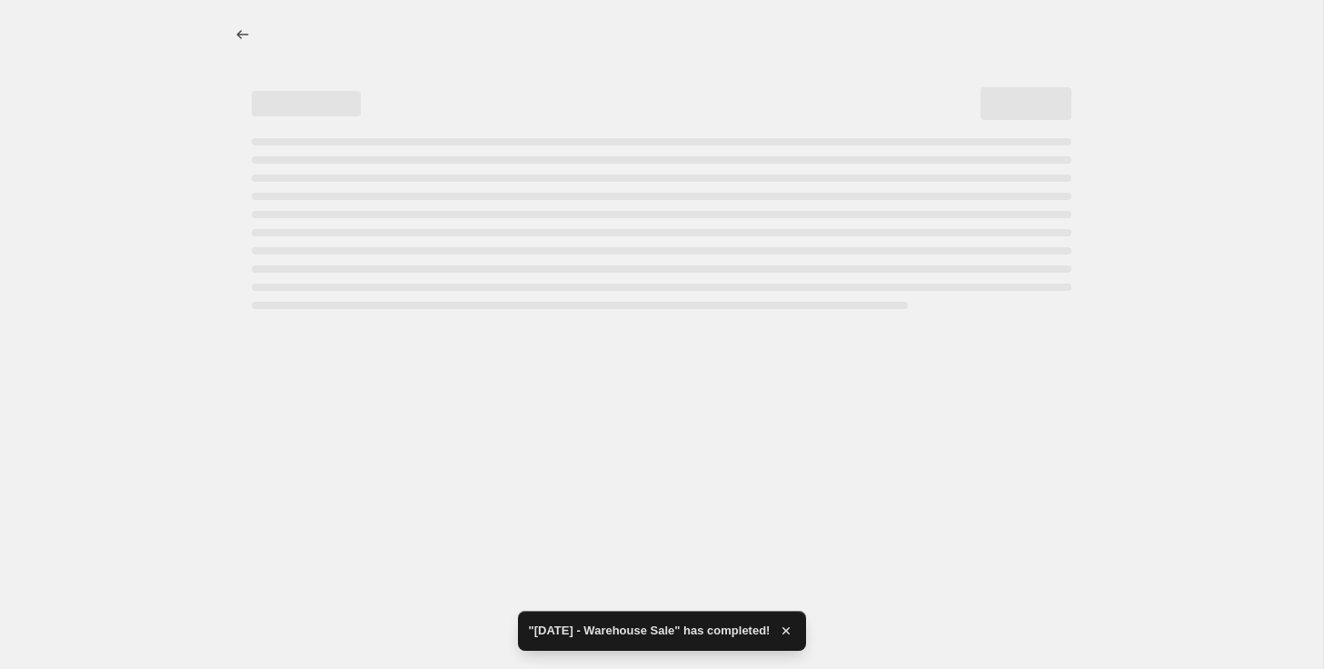
select select "percentage"
select select "collection"
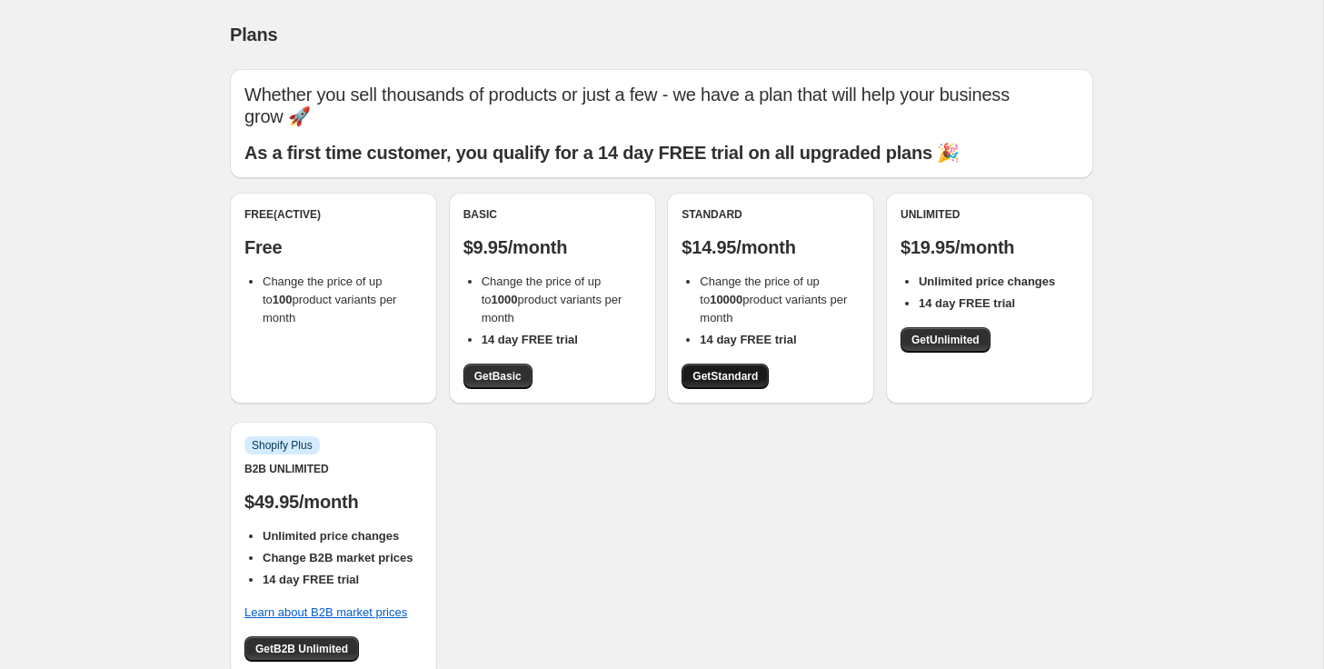
click at [750, 369] on span "Get Standard" at bounding box center [724, 376] width 65 height 15
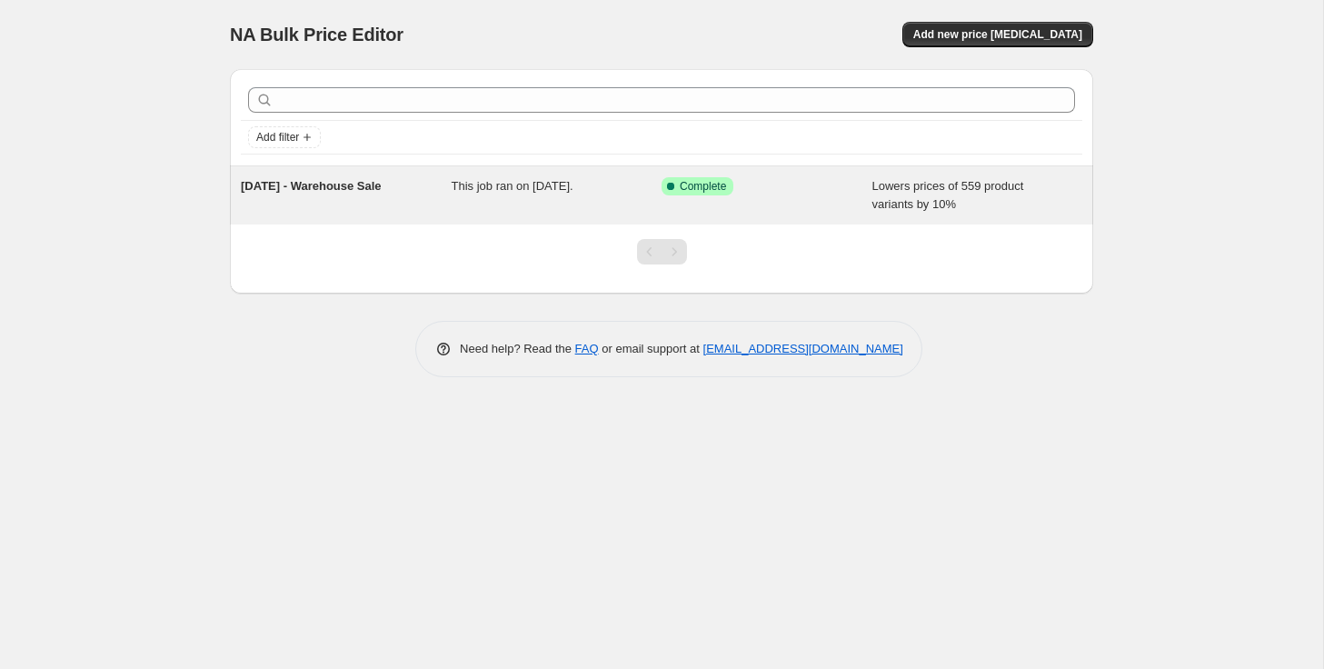
click at [764, 203] on div "Success Complete Complete" at bounding box center [766, 195] width 211 height 36
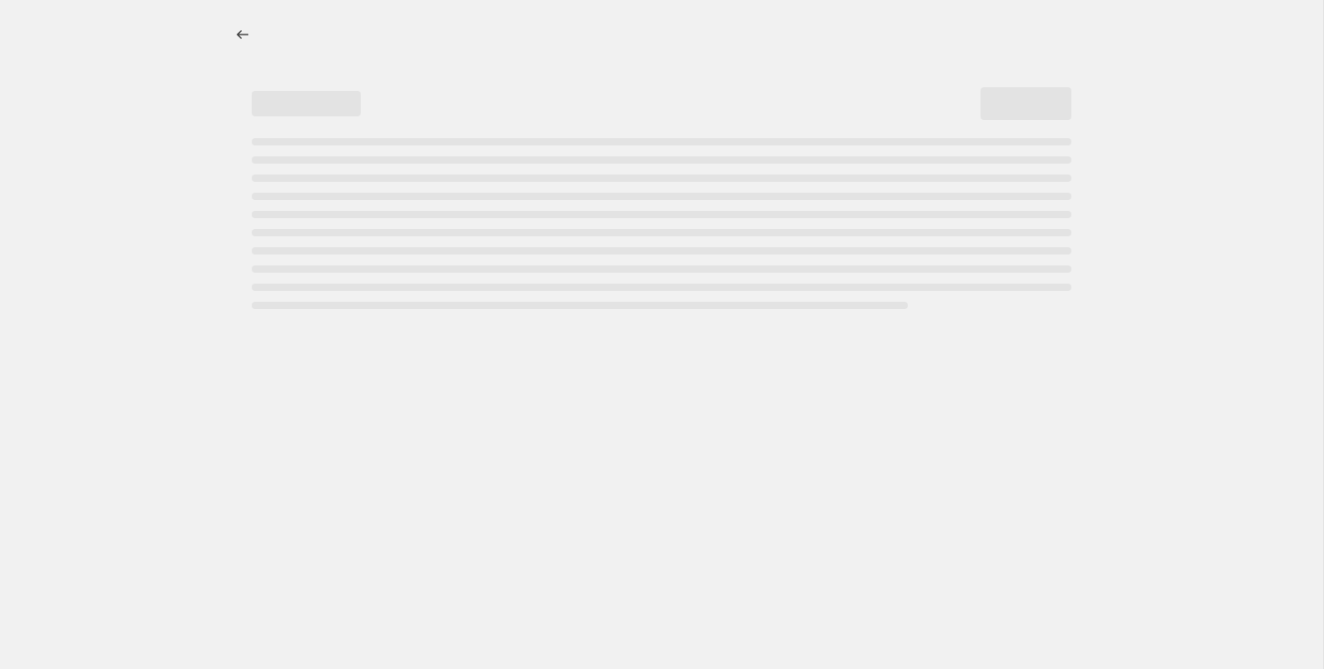
select select "percentage"
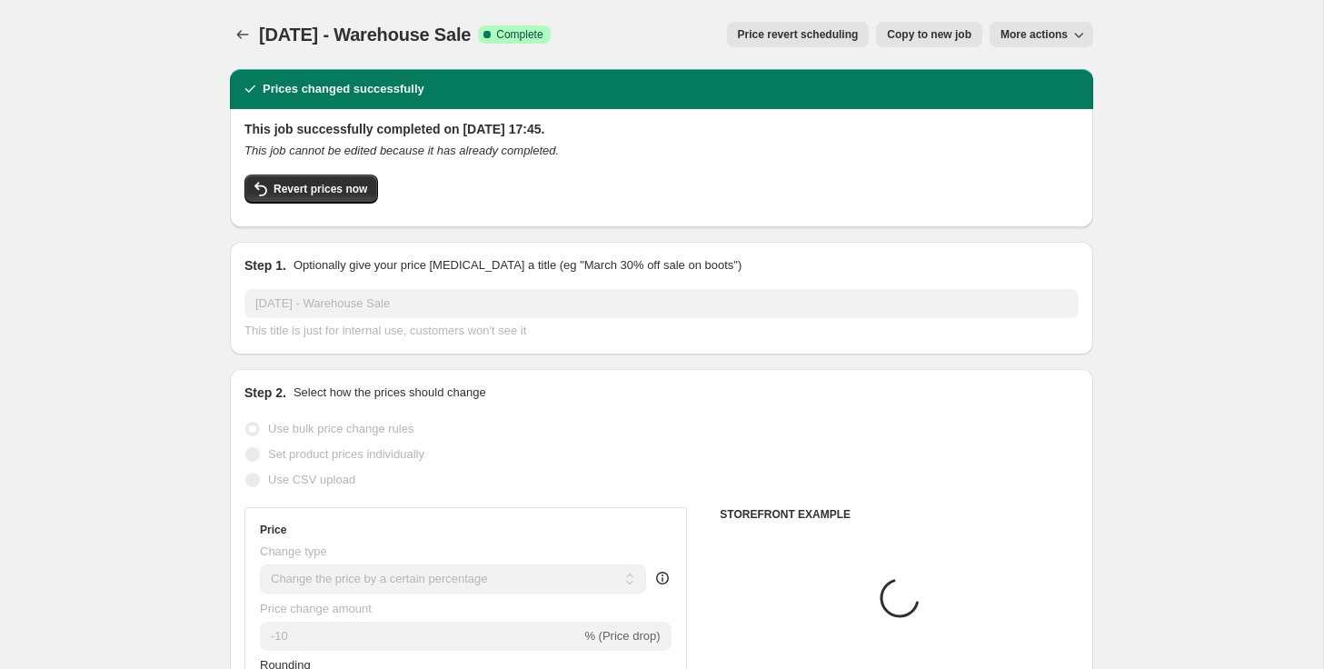
select select "collection"
click at [926, 37] on span "Copy to new job" at bounding box center [929, 34] width 84 height 15
select select "percentage"
select select "collection"
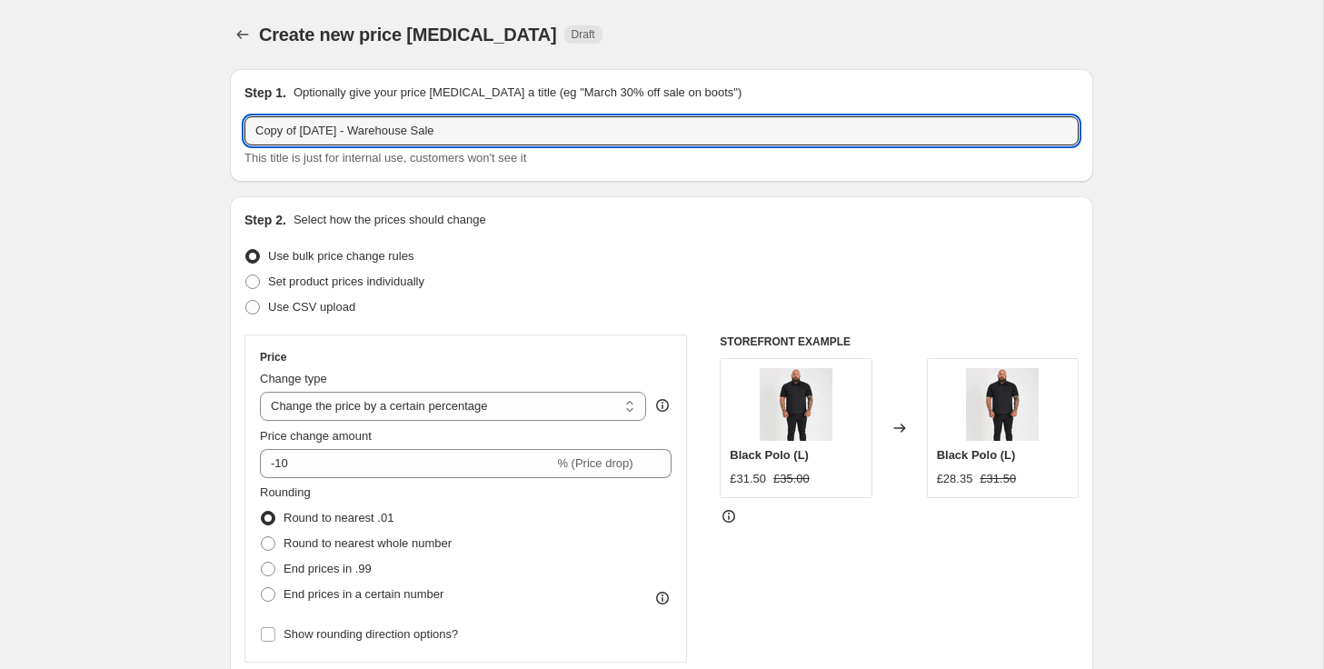
drag, startPoint x: 303, startPoint y: 134, endPoint x: 223, endPoint y: 128, distance: 81.0
click at [478, 126] on input "September 2025 - Warehouse Sale" at bounding box center [661, 130] width 834 height 29
type input "September 2025 - Warehouse Sale - Pt 2"
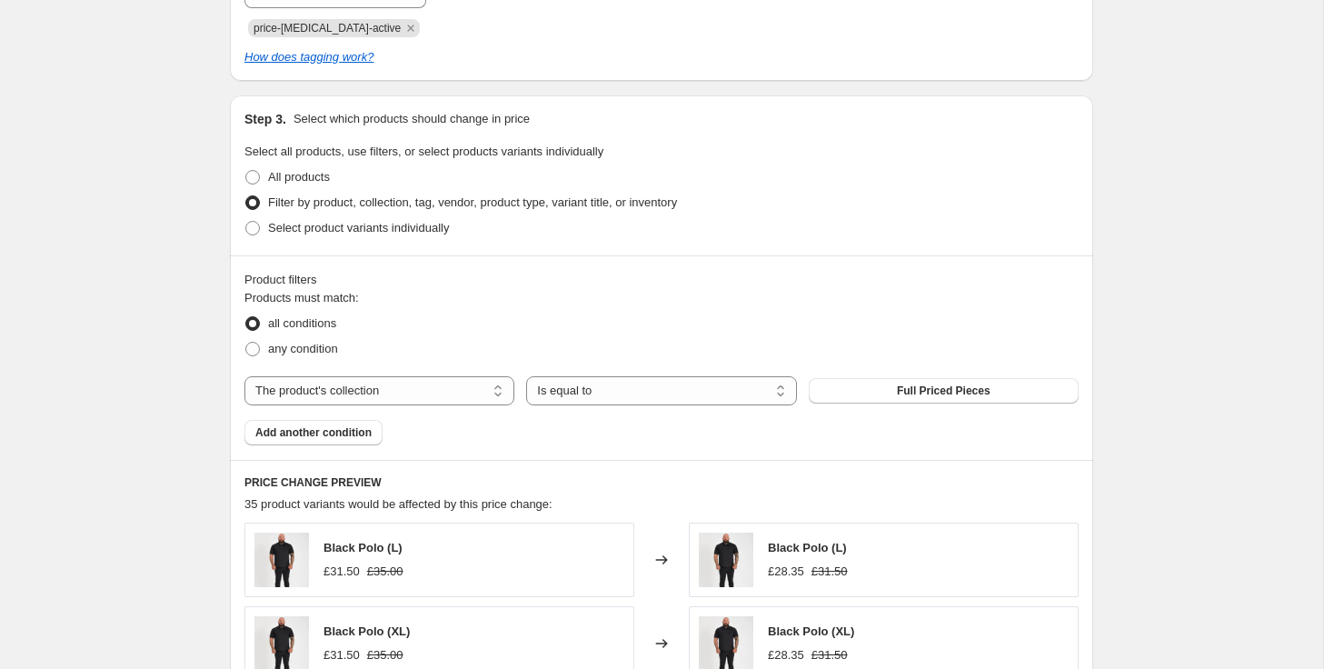
scroll to position [874, 0]
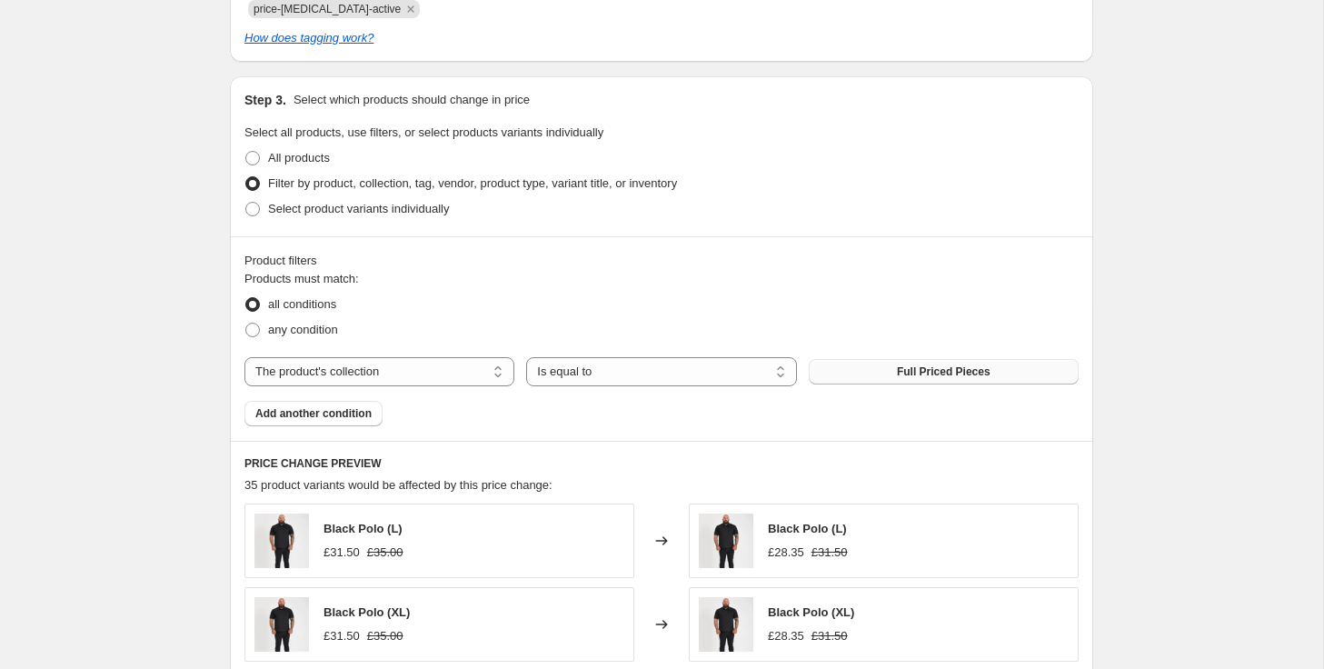
click at [897, 369] on span "Full Priced Pieces" at bounding box center [944, 371] width 94 height 15
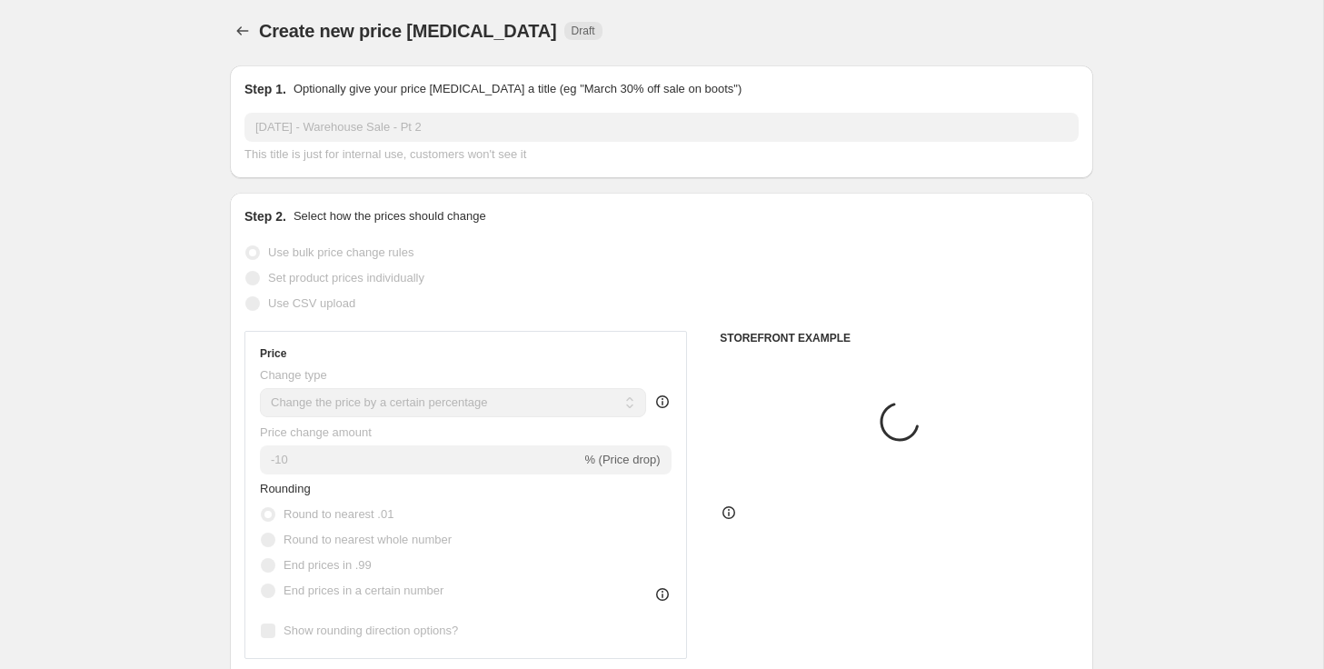
scroll to position [0, 0]
click at [247, 35] on icon "Price change jobs" at bounding box center [243, 34] width 18 height 18
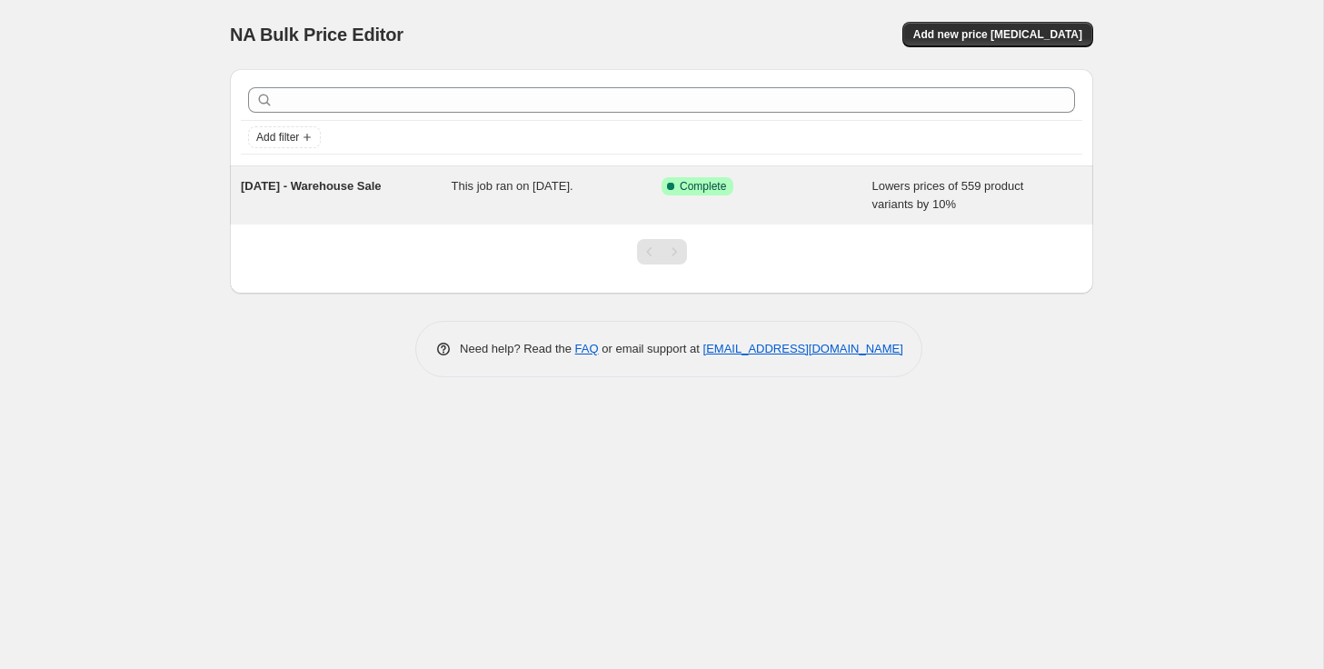
click at [805, 204] on div "Success Complete Complete" at bounding box center [766, 195] width 211 height 36
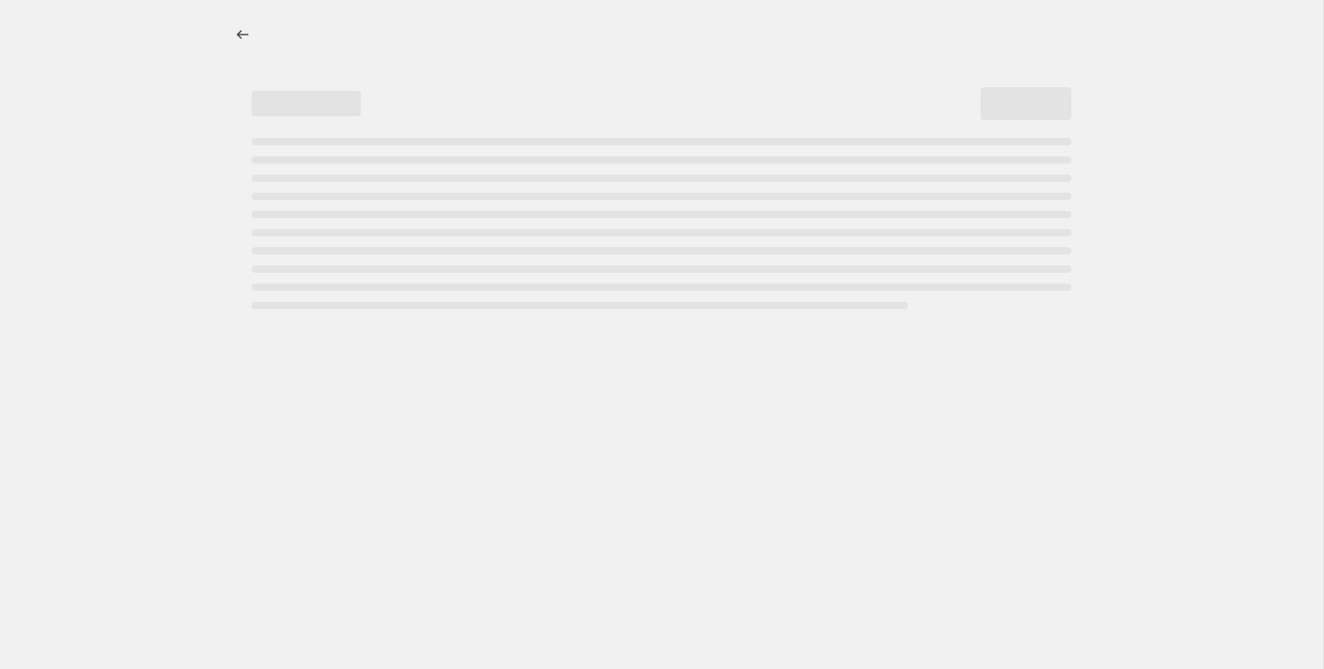
select select "percentage"
select select "collection"
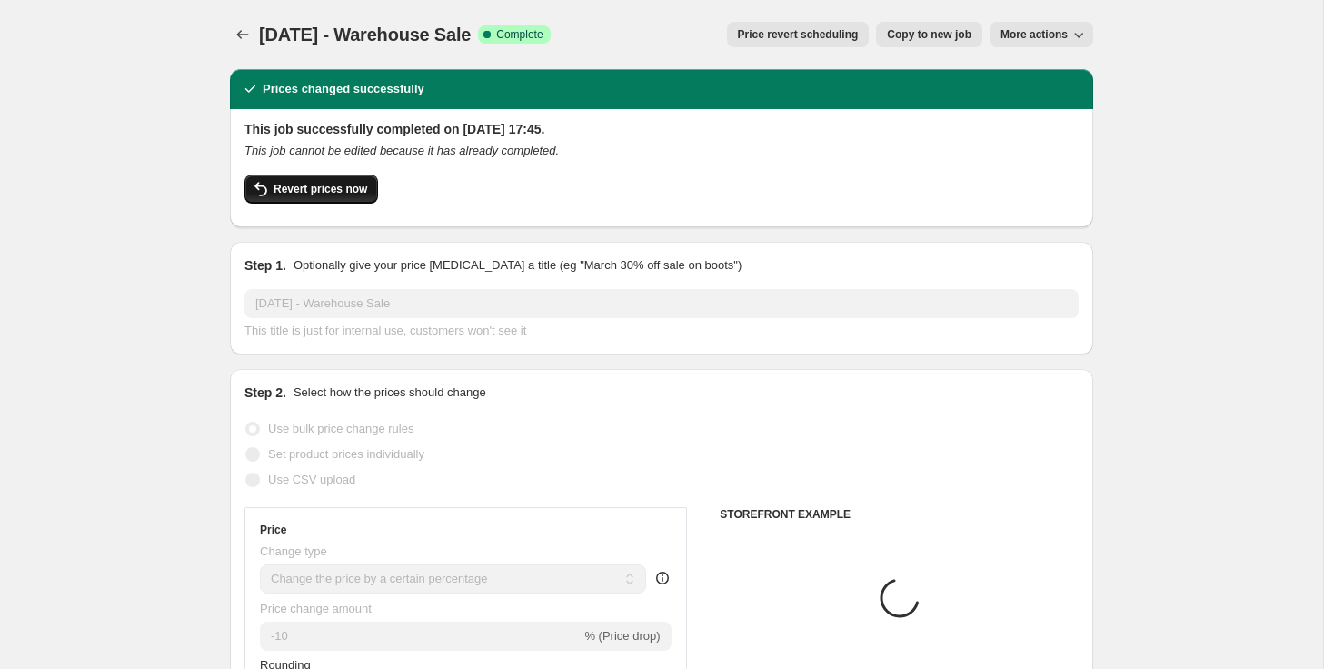
click at [254, 193] on icon "button" at bounding box center [261, 189] width 22 height 22
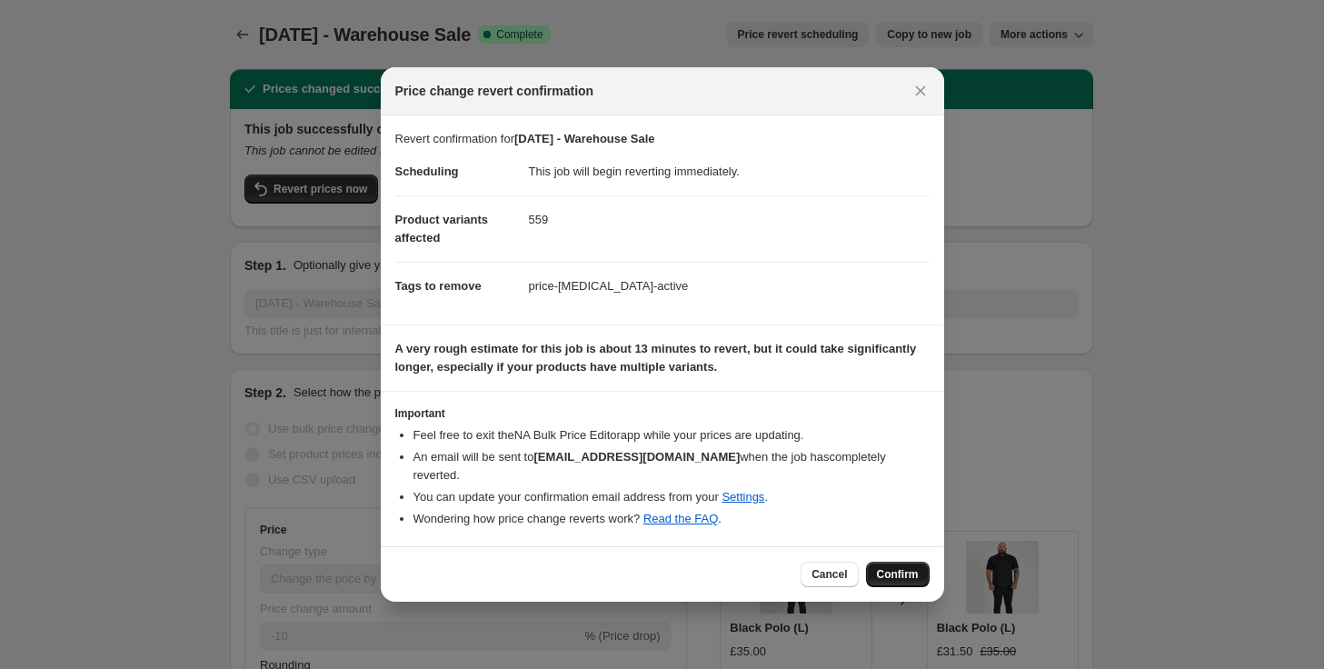
click at [891, 562] on button "Confirm" at bounding box center [898, 574] width 64 height 25
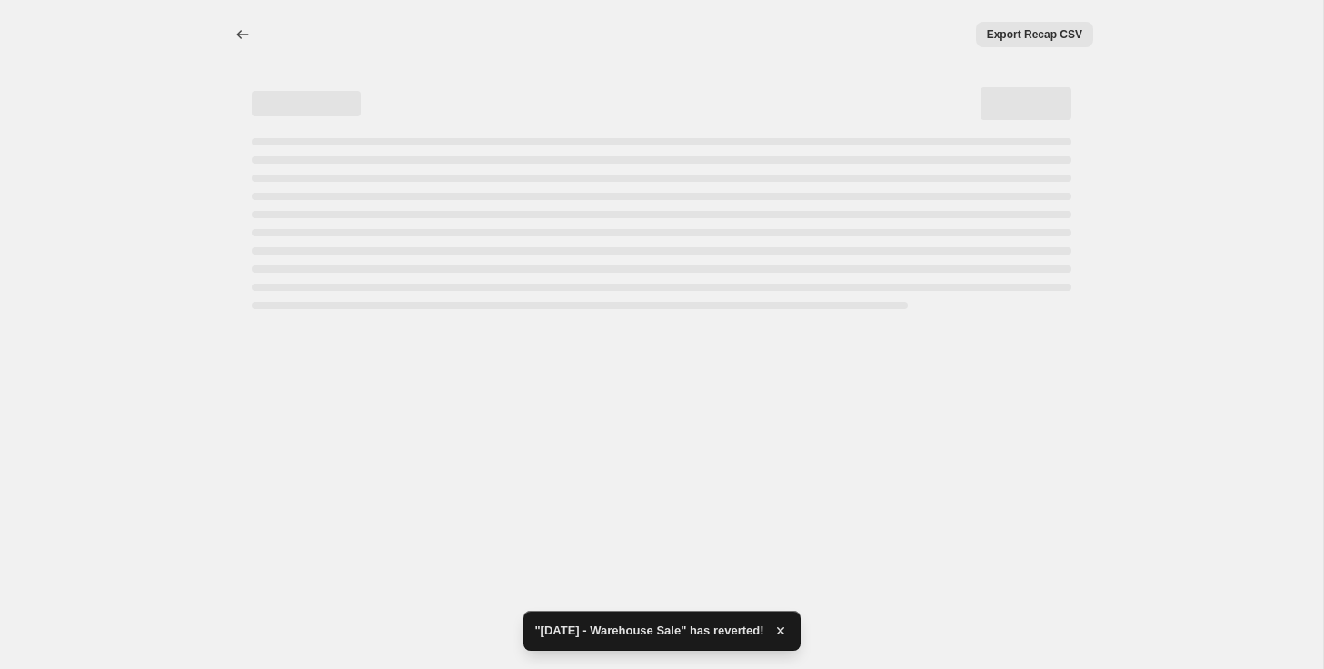
select select "percentage"
select select "collection"
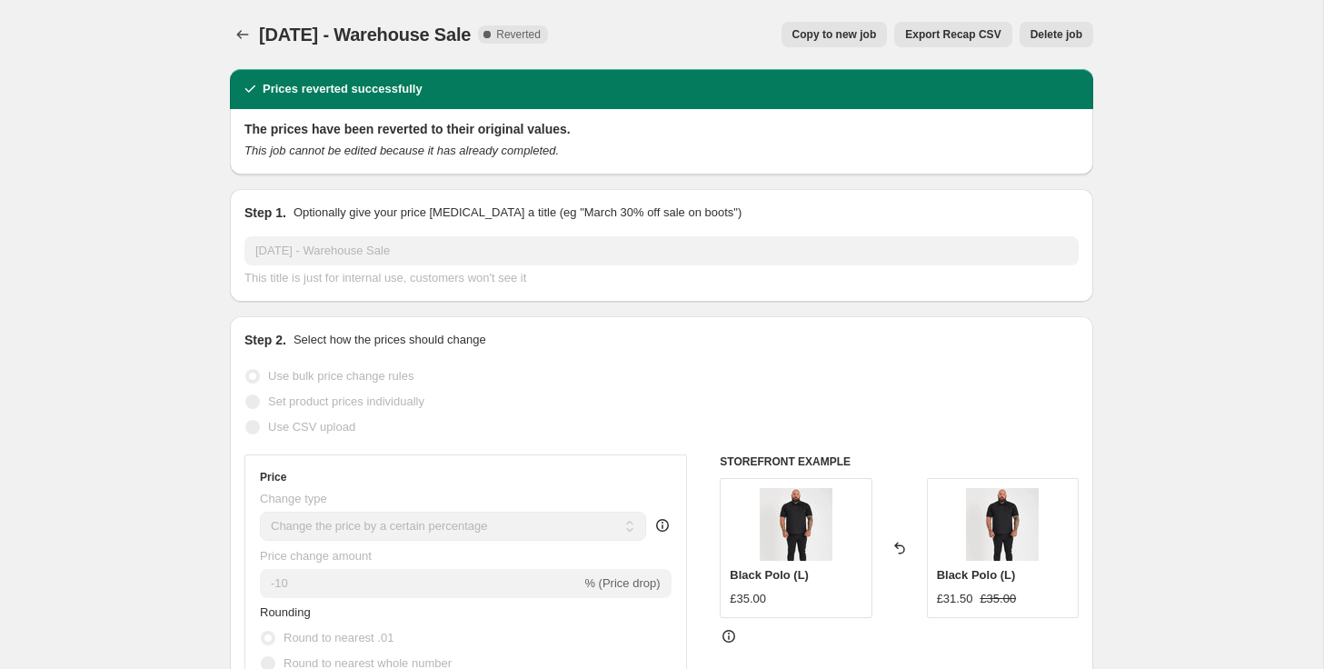
click at [843, 33] on span "Copy to new job" at bounding box center [834, 34] width 84 height 15
select select "percentage"
select select "collection"
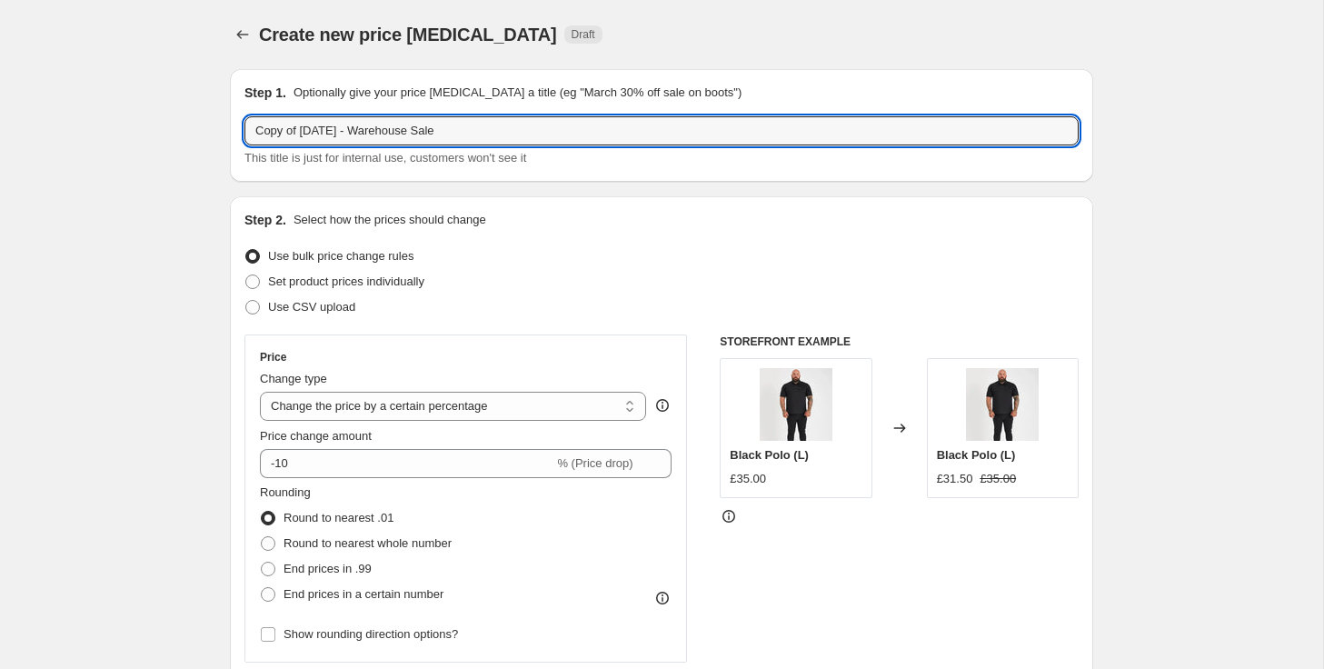
drag, startPoint x: 303, startPoint y: 131, endPoint x: 219, endPoint y: 129, distance: 83.6
click at [501, 127] on input "September 2025 - Warehouse Sale" at bounding box center [661, 130] width 834 height 29
type input "September 2025 - Warehouse Sale - V2"
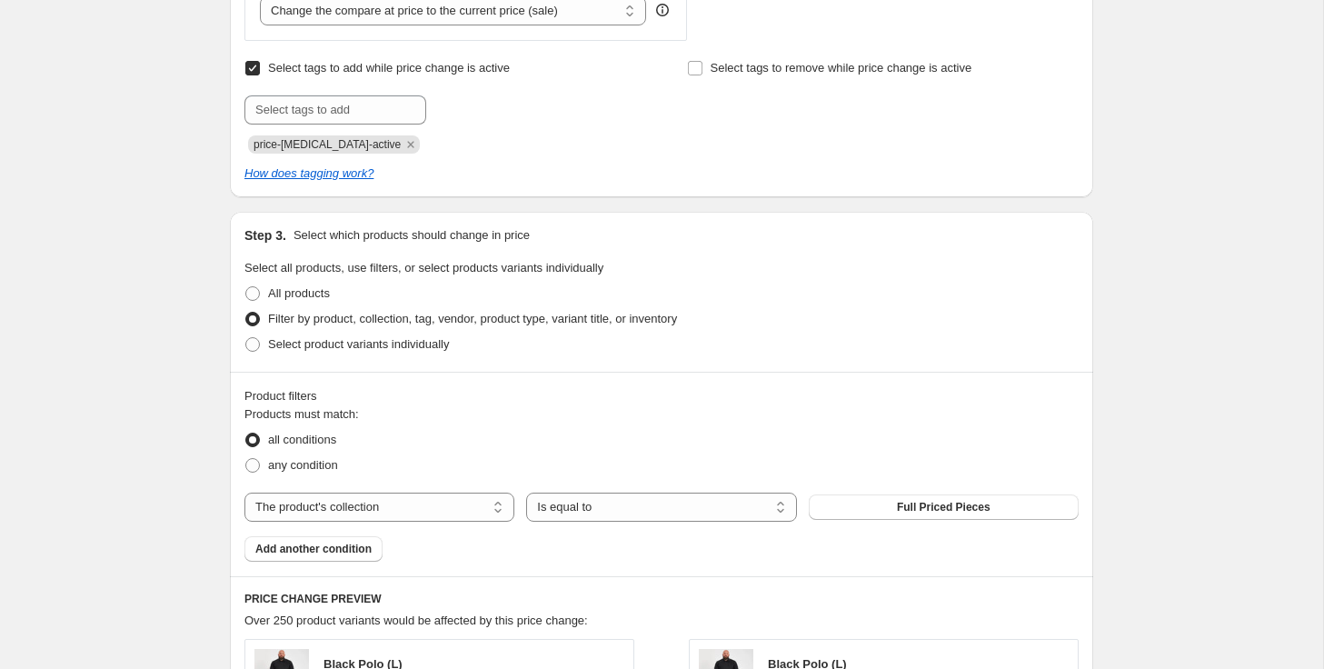
scroll to position [898, 0]
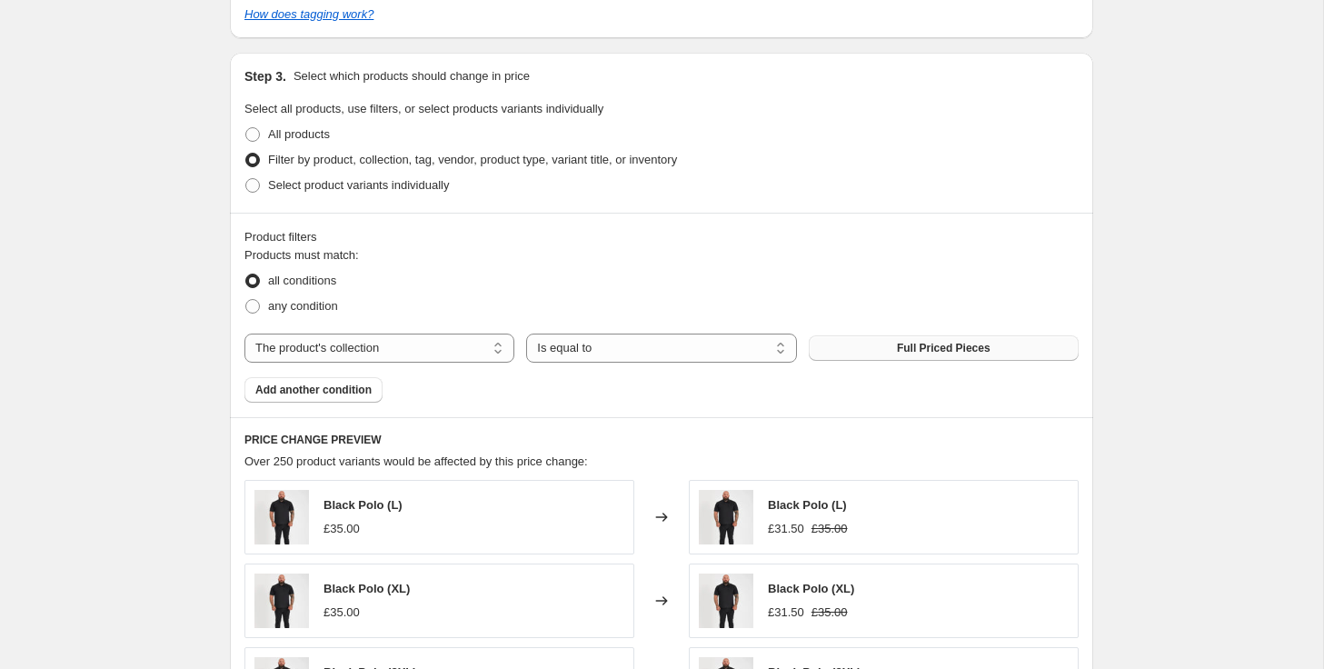
click at [864, 350] on button "Full Priced Pieces" at bounding box center [944, 347] width 270 height 25
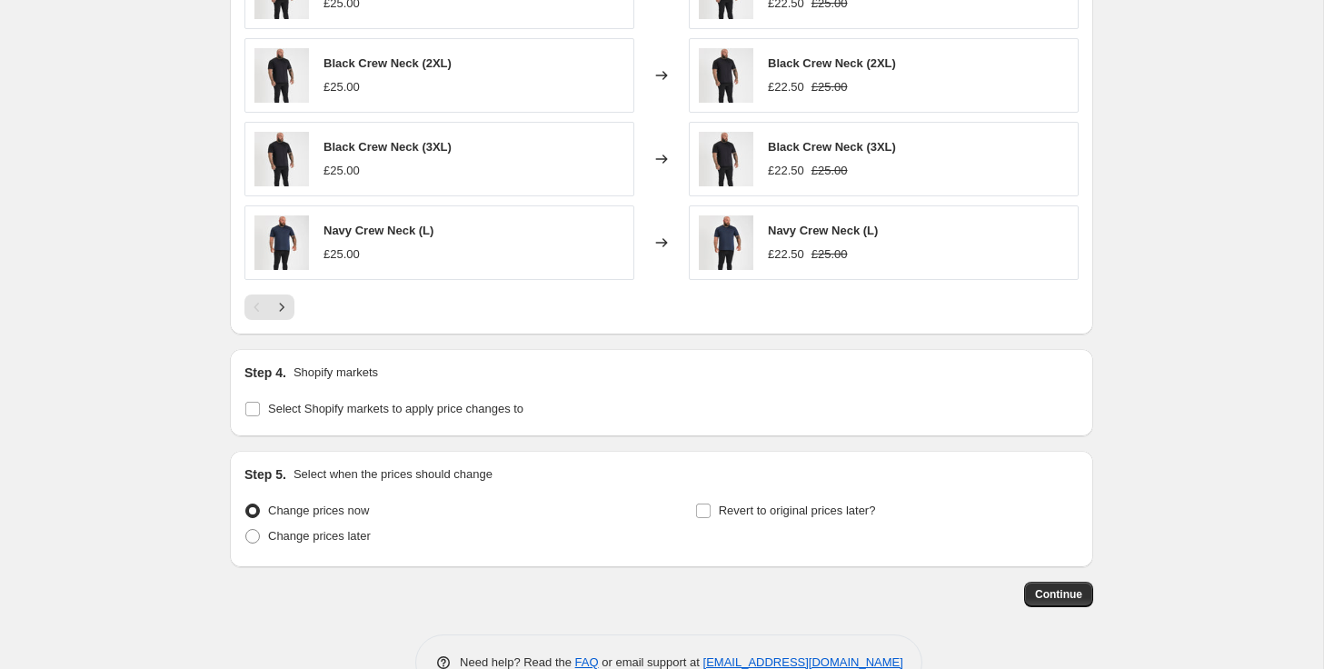
scroll to position [1556, 0]
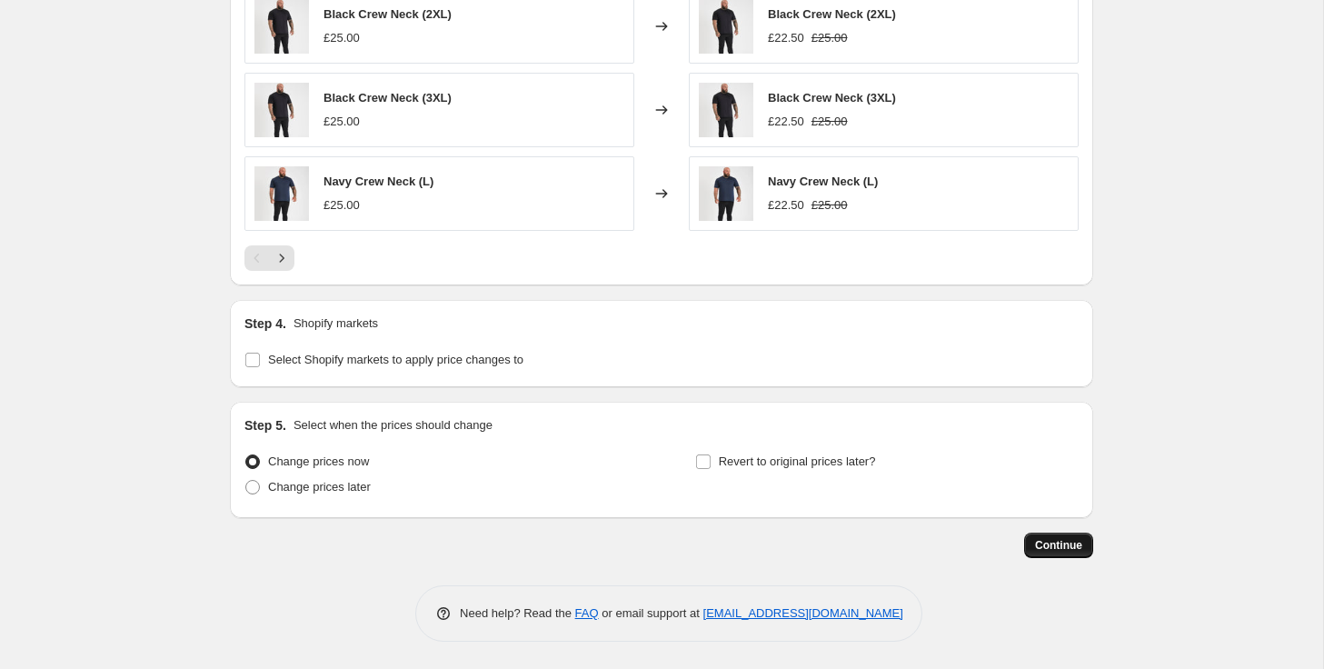
click at [1055, 539] on span "Continue" at bounding box center [1058, 545] width 47 height 15
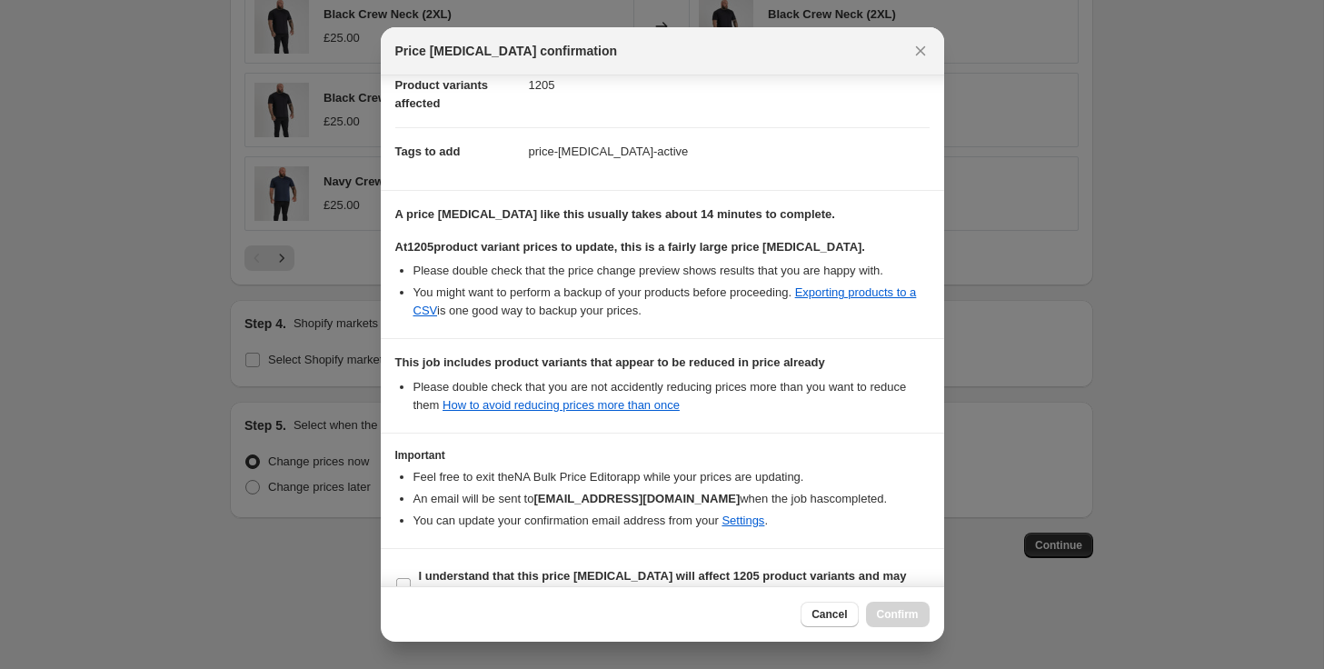
scroll to position [244, 0]
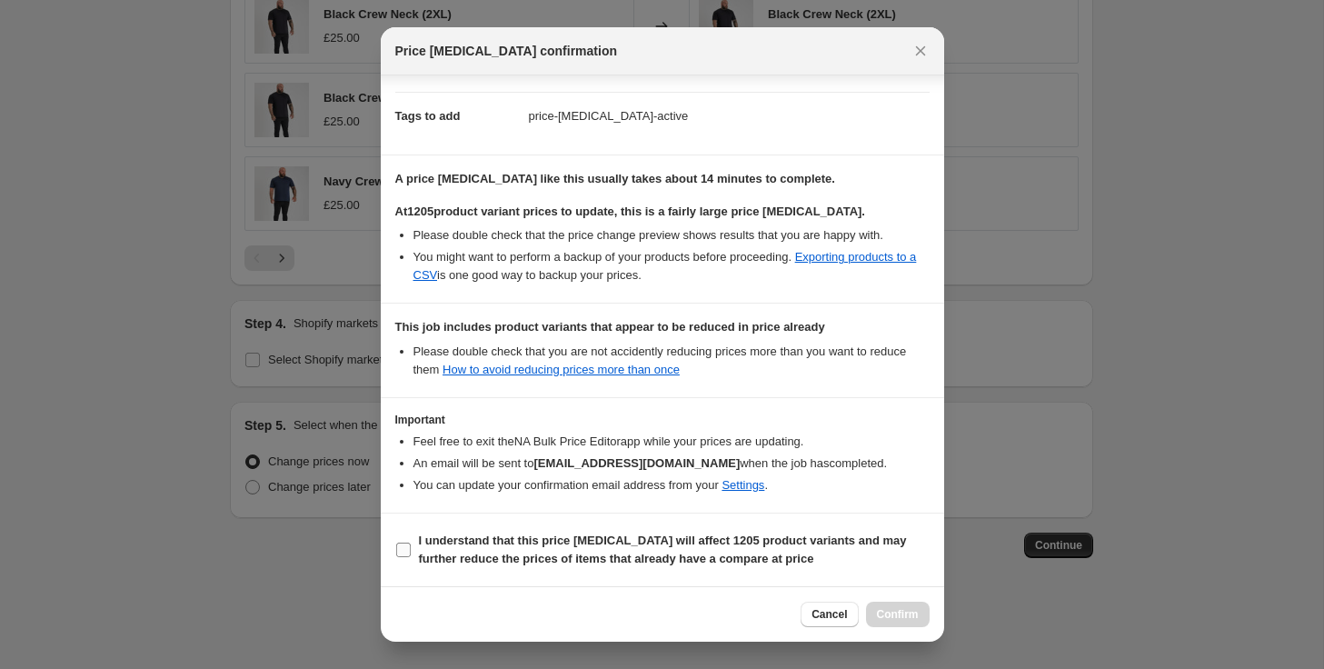
drag, startPoint x: 410, startPoint y: 548, endPoint x: 437, endPoint y: 529, distance: 33.3
click at [414, 544] on label "I understand that this price change job will affect 1205 product variants and m…" at bounding box center [662, 550] width 534 height 44
click at [411, 544] on input "I understand that this price change job will affect 1205 product variants and m…" at bounding box center [403, 549] width 15 height 15
checkbox input "true"
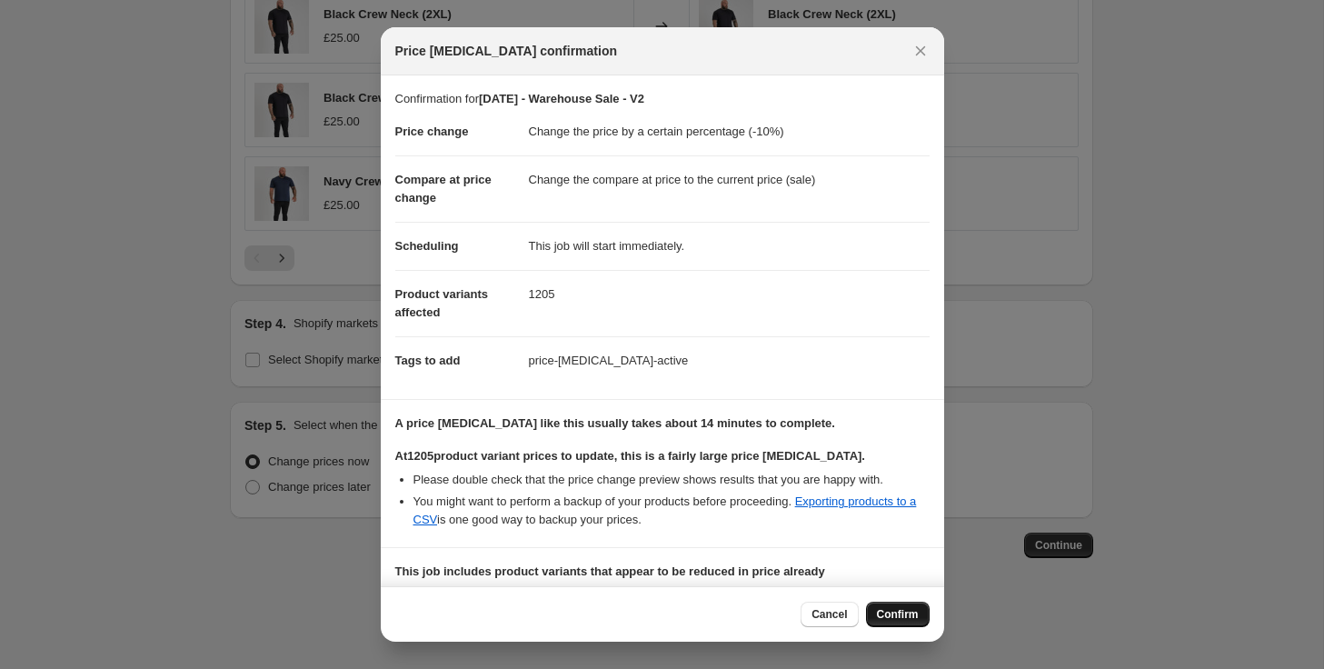
click at [914, 612] on span "Confirm" at bounding box center [898, 614] width 42 height 15
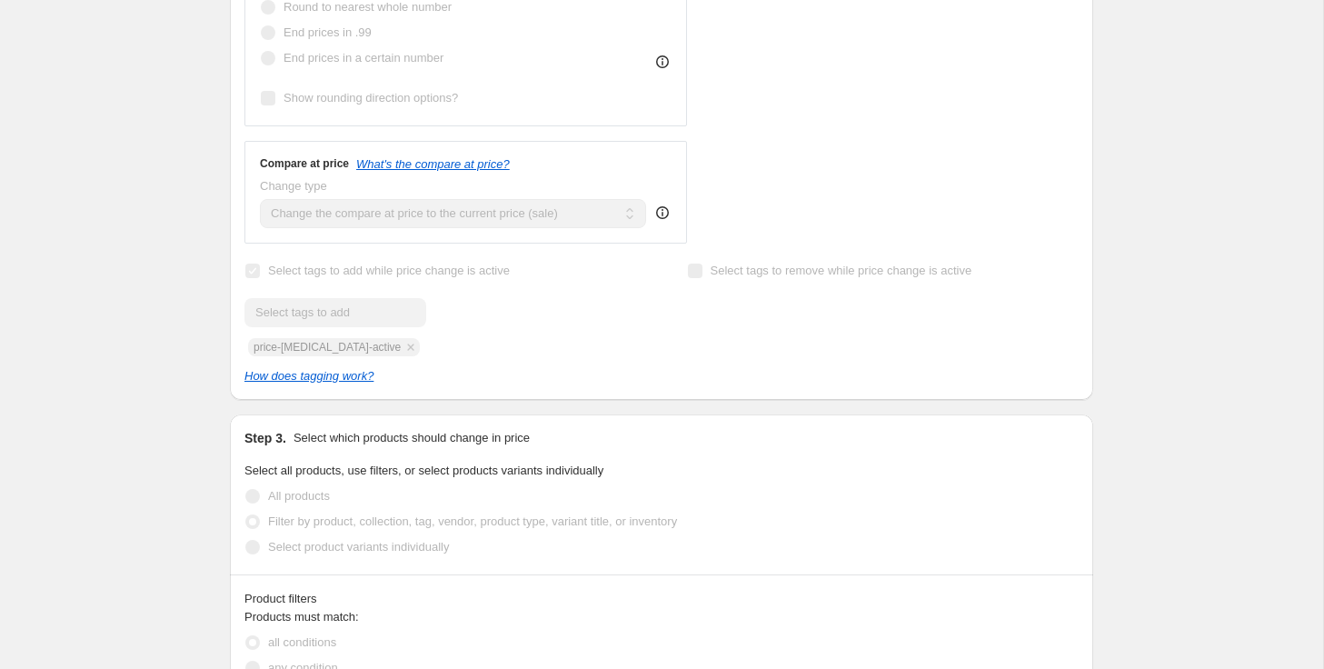
scroll to position [614, 0]
